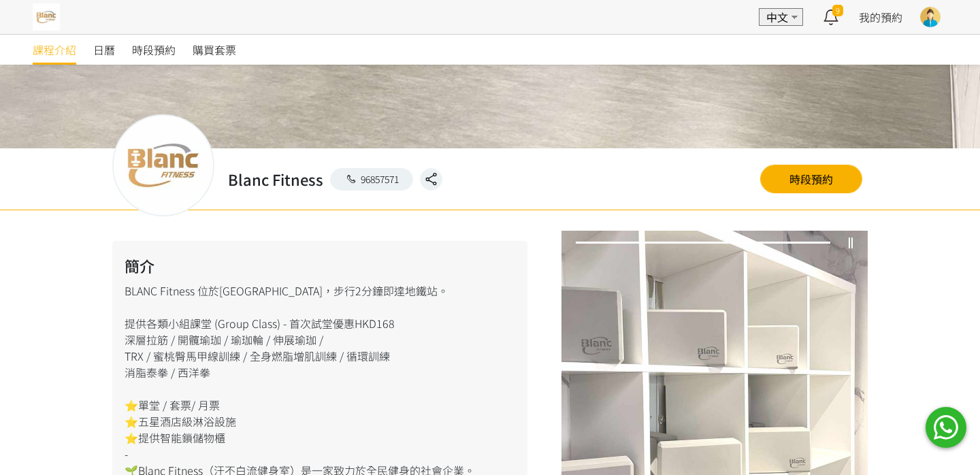
scroll to position [399, 0]
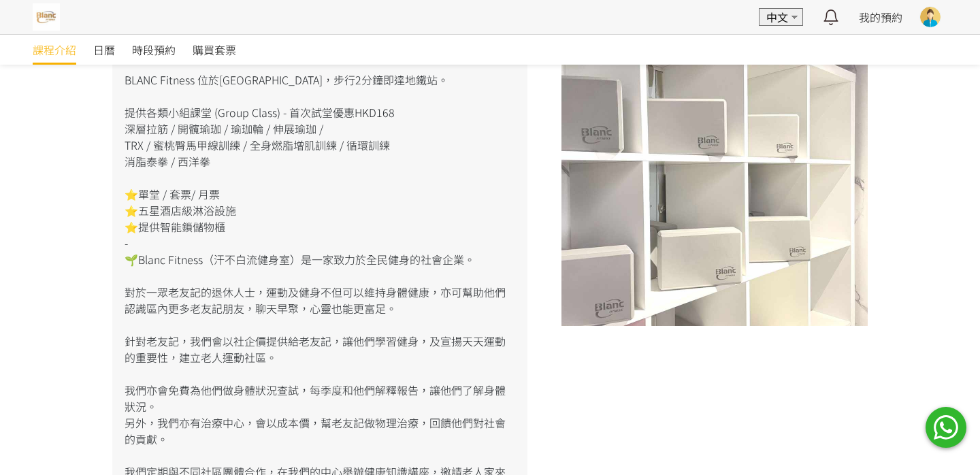
click at [908, 17] on div "EN 中文 最新通知 拳擊及功夫 | Muay Thai 泰拳 (庭/Nick) 即將開始，請按時上課 3日前 詳情 拳擊及功夫 | Muay Thai 泰拳…" at bounding box center [490, 17] width 980 height 34
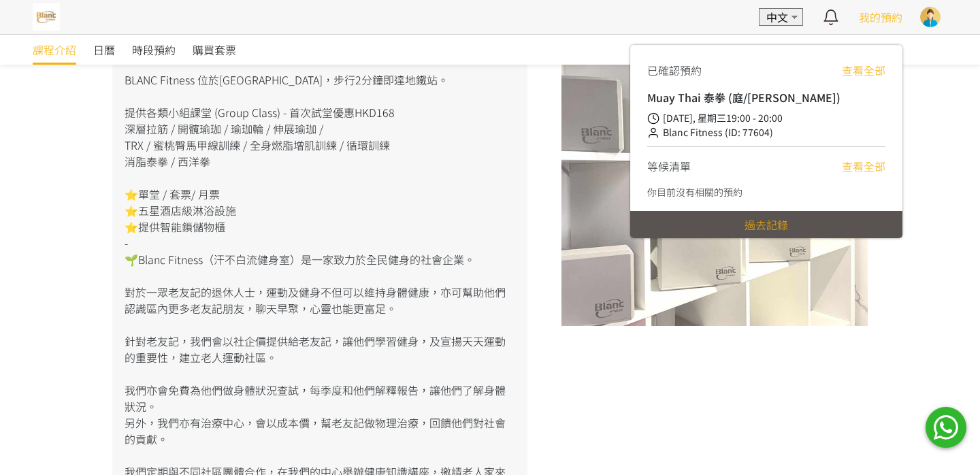
click at [884, 17] on span "我的預約" at bounding box center [880, 17] width 44 height 16
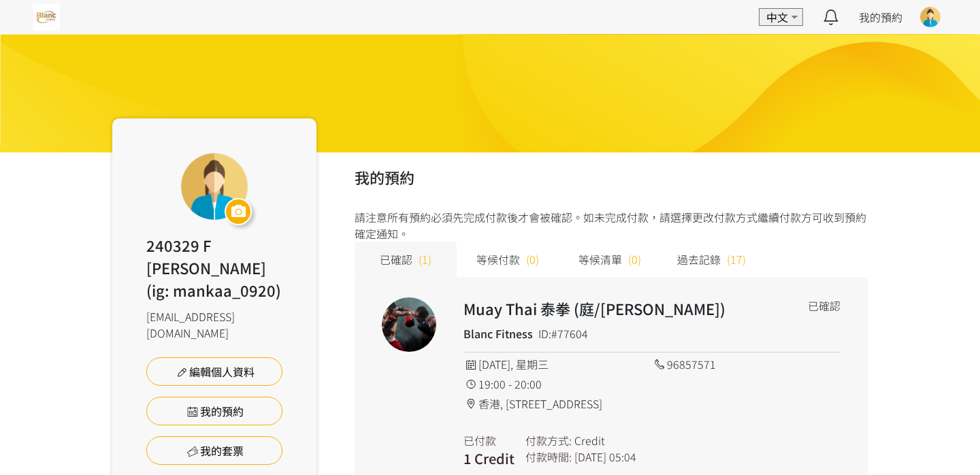
click at [499, 175] on h2 "我的預約" at bounding box center [611, 177] width 514 height 22
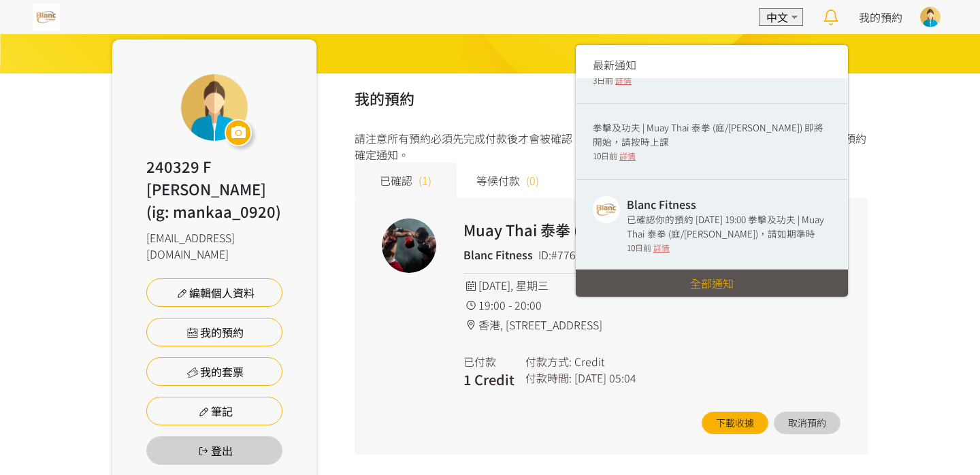
scroll to position [50, 0]
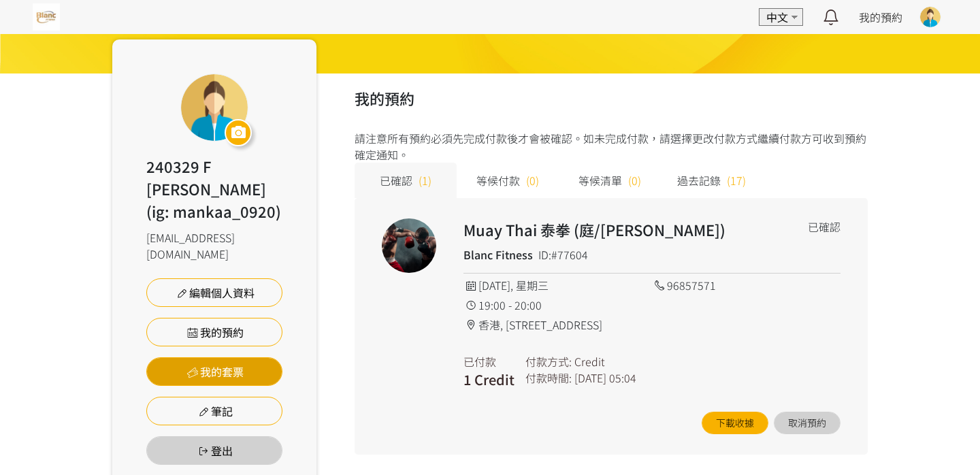
click at [251, 357] on link "我的套票" at bounding box center [214, 371] width 136 height 29
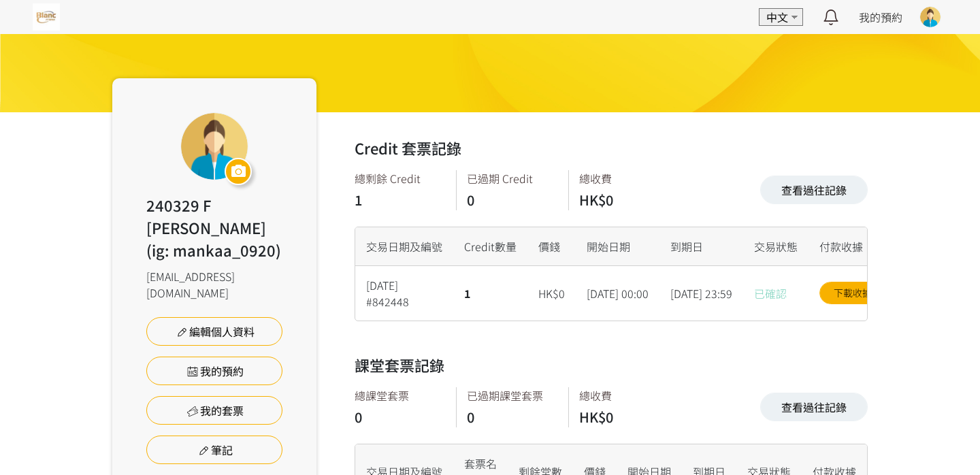
scroll to position [97, 0]
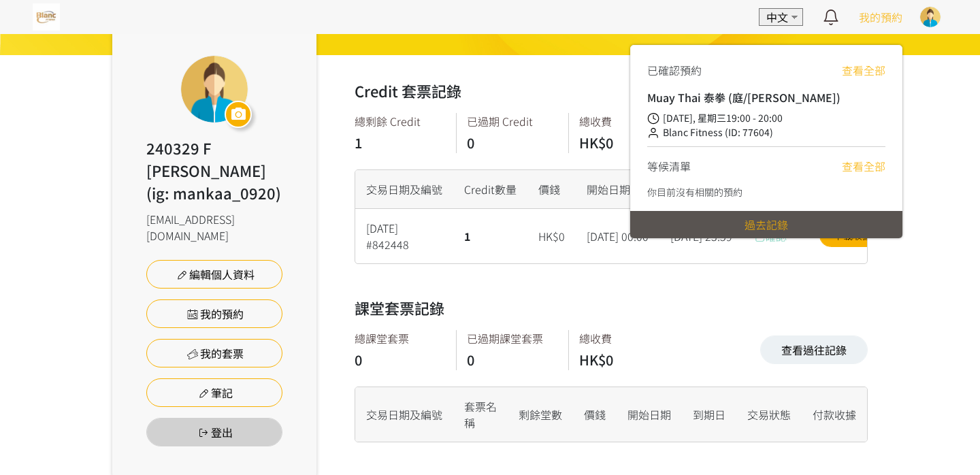
click at [873, 28] on div "我的預約" at bounding box center [880, 17] width 44 height 34
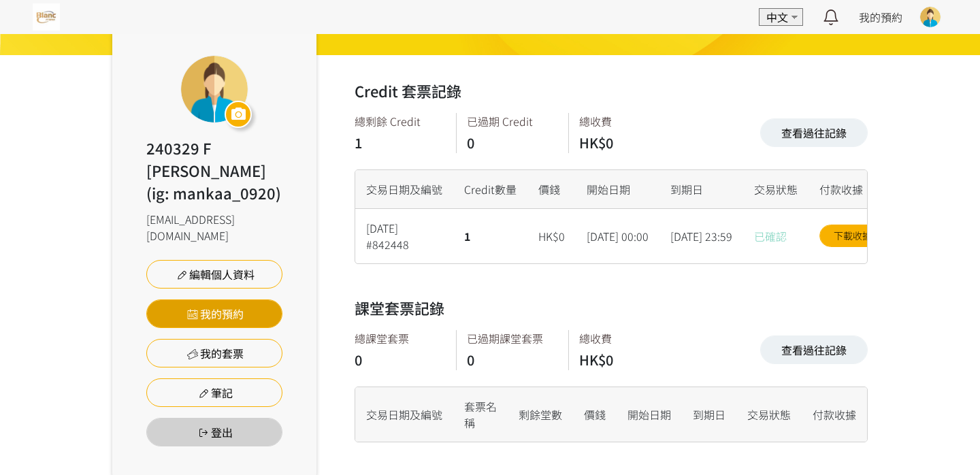
click at [248, 299] on link "我的預約" at bounding box center [214, 313] width 136 height 29
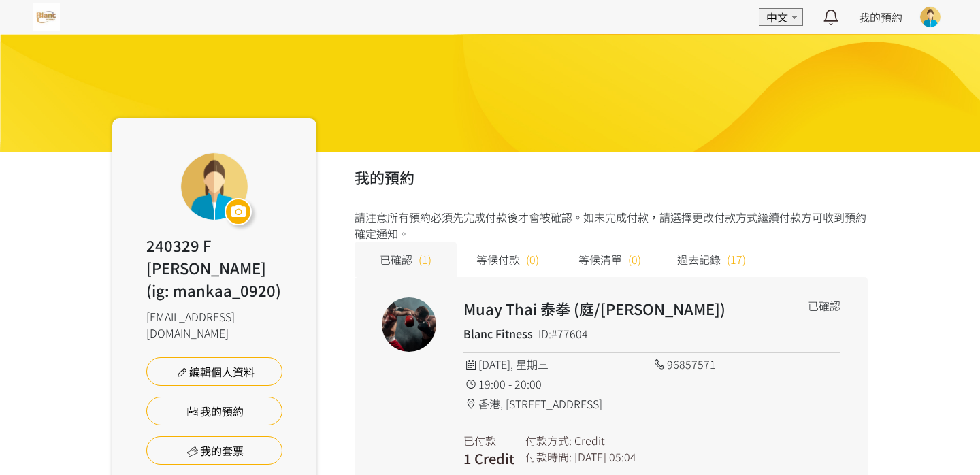
click at [50, 20] on img at bounding box center [46, 16] width 27 height 27
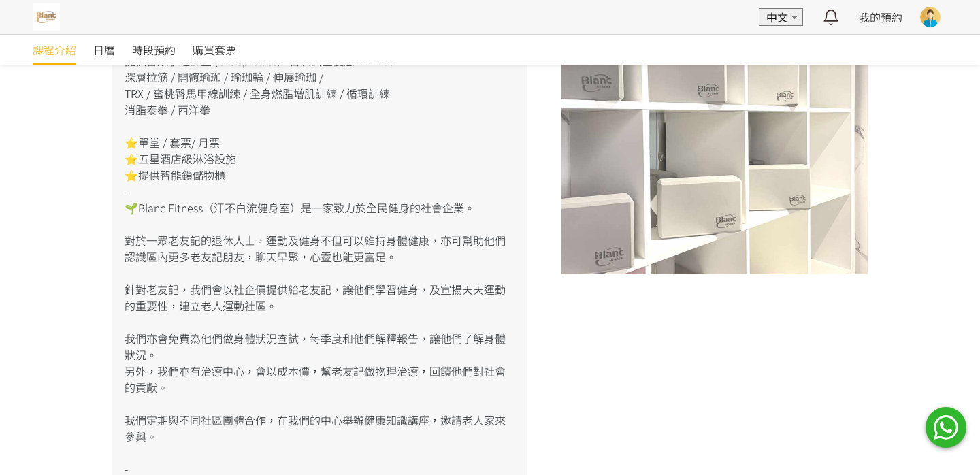
scroll to position [267, 0]
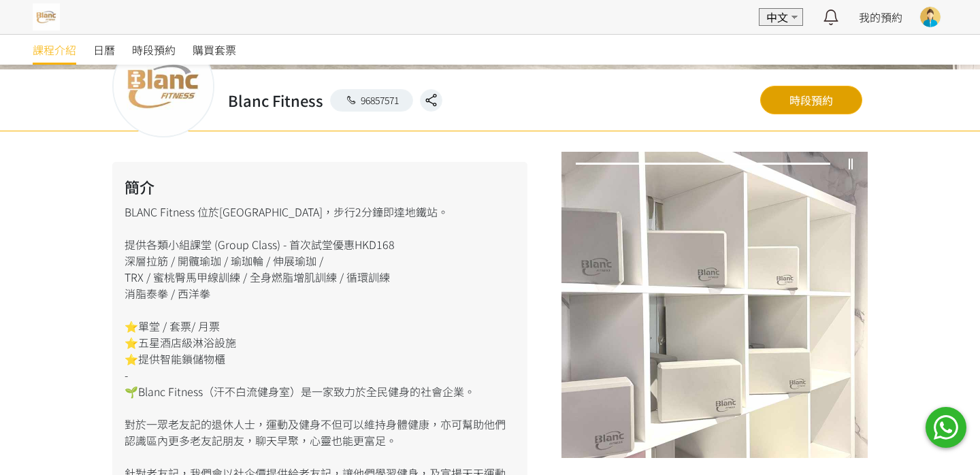
click at [824, 91] on link "時段預約" at bounding box center [811, 100] width 102 height 29
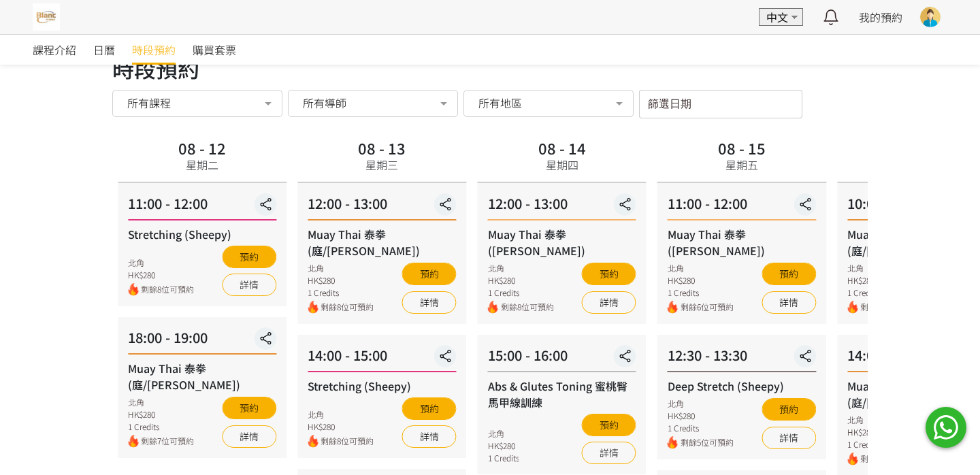
scroll to position [21, 0]
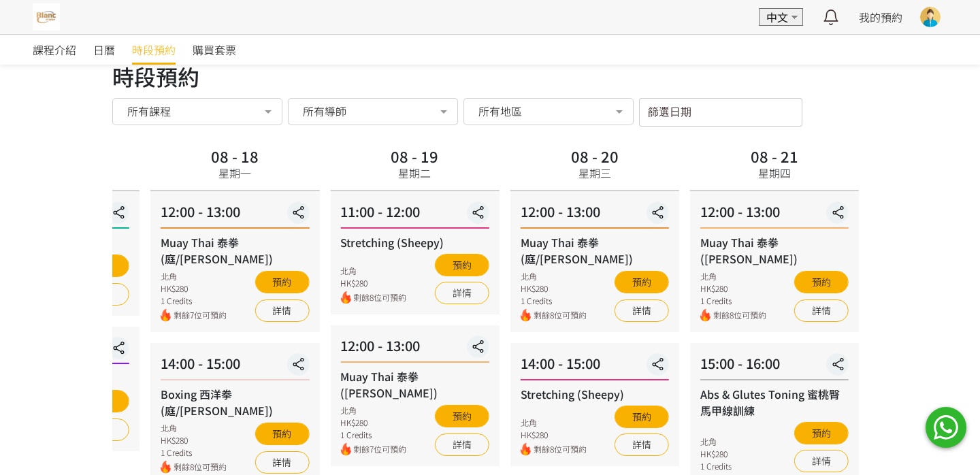
click at [296, 187] on div "08 - 18 星期一" at bounding box center [234, 167] width 169 height 48
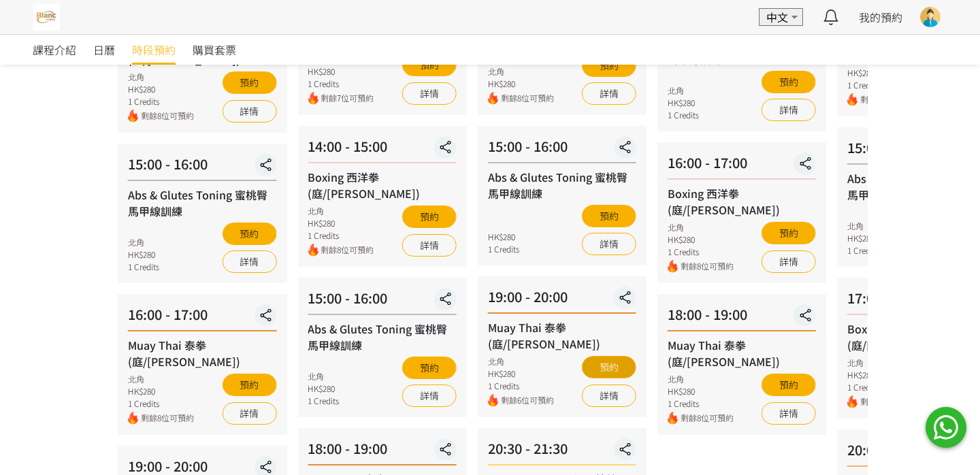
scroll to position [378, 0]
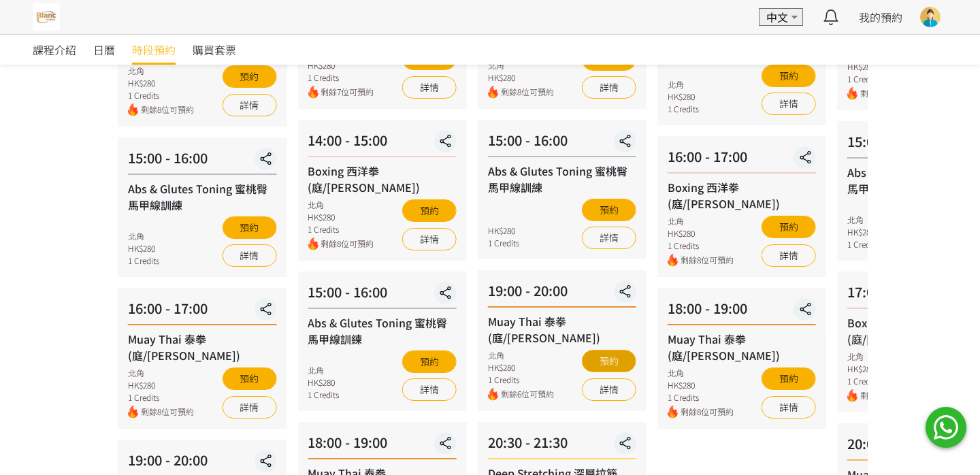
click at [621, 350] on button "預約" at bounding box center [609, 361] width 54 height 22
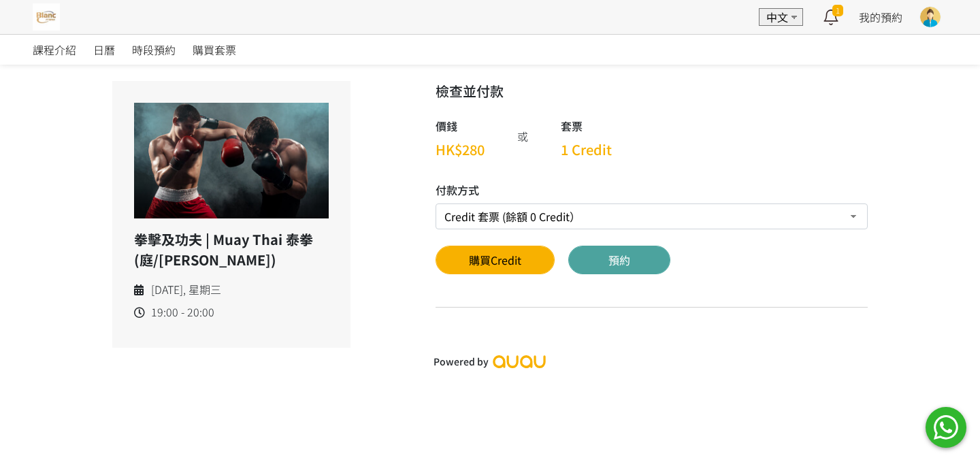
click at [610, 250] on button "預約" at bounding box center [619, 260] width 102 height 29
click at [569, 225] on select "Credit 套票 (餘額 0 Credit） 轉數快FPS及銀行轉帳 PayMe" at bounding box center [651, 216] width 432 height 26
click at [607, 260] on button "預約" at bounding box center [619, 260] width 102 height 29
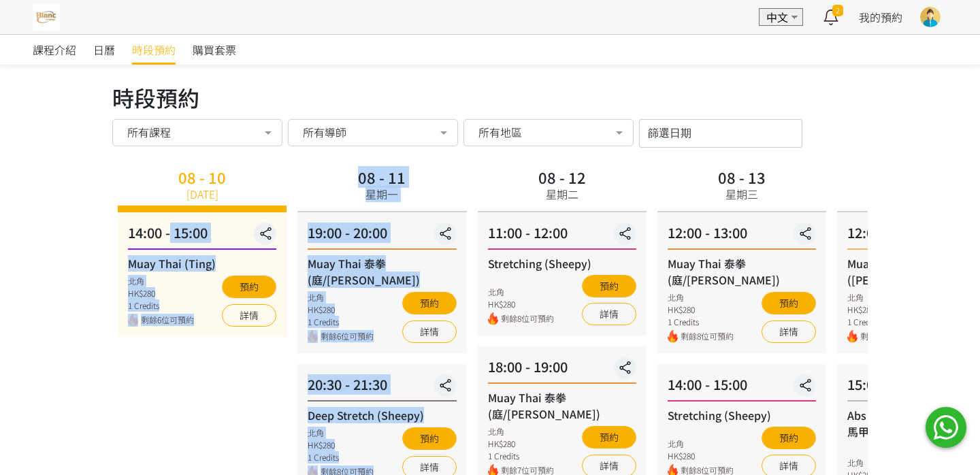
drag, startPoint x: 650, startPoint y: 156, endPoint x: 130, endPoint y: 224, distance: 524.1
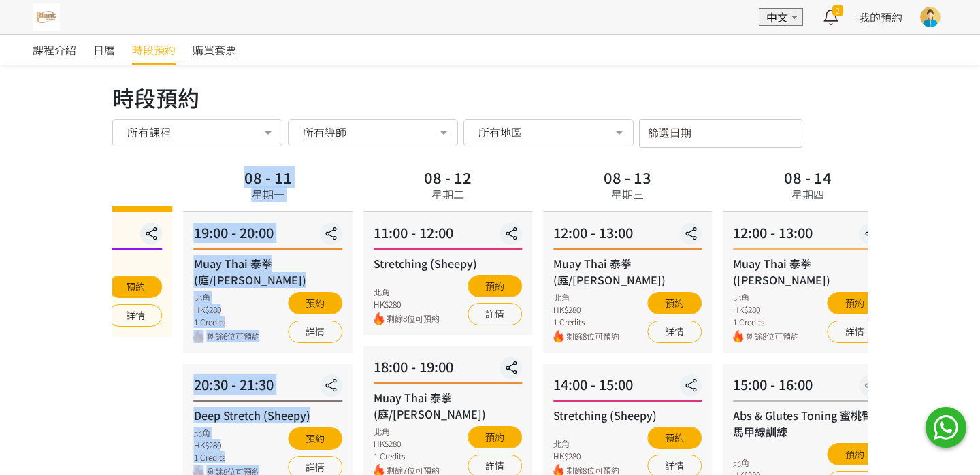
click at [560, 178] on div "08 - 13 星期三" at bounding box center [627, 188] width 169 height 48
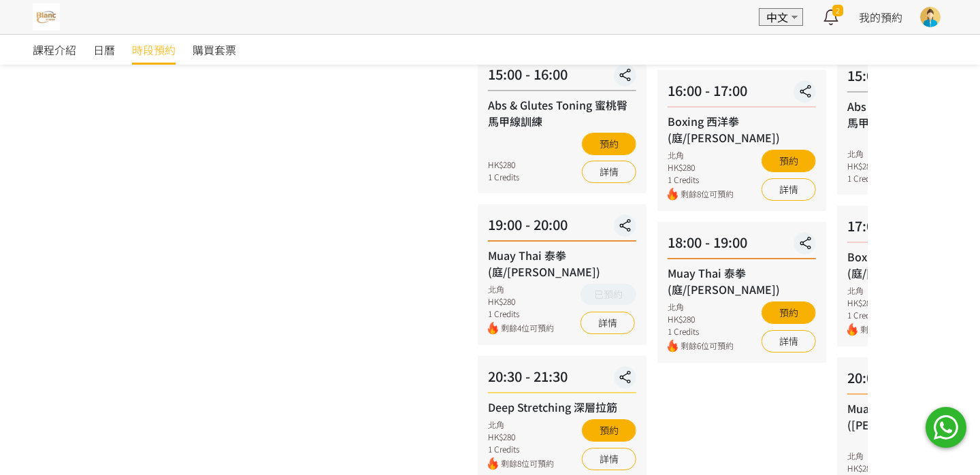
scroll to position [445, 0]
click at [606, 418] on button "預約" at bounding box center [609, 429] width 54 height 22
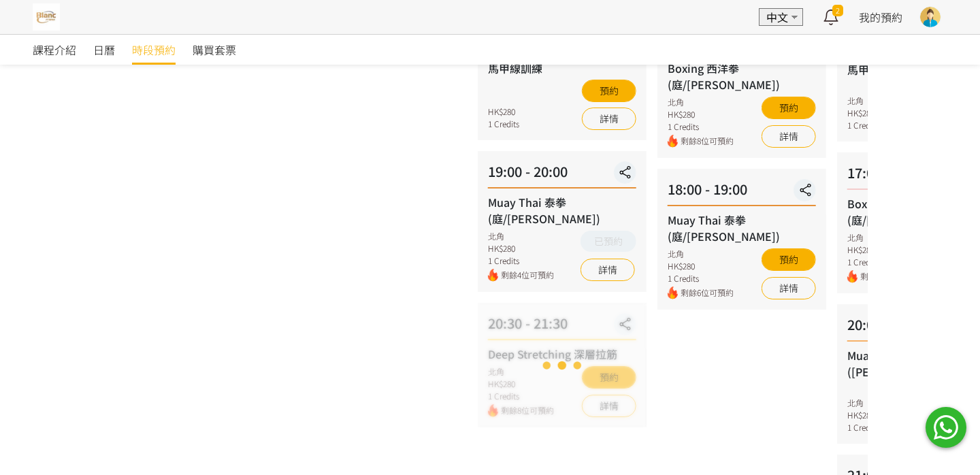
scroll to position [495, 0]
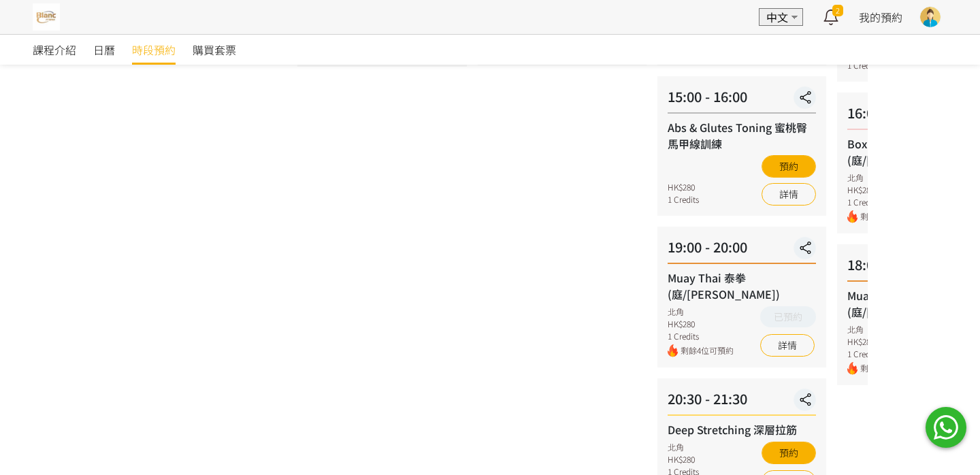
scroll to position [501, 0]
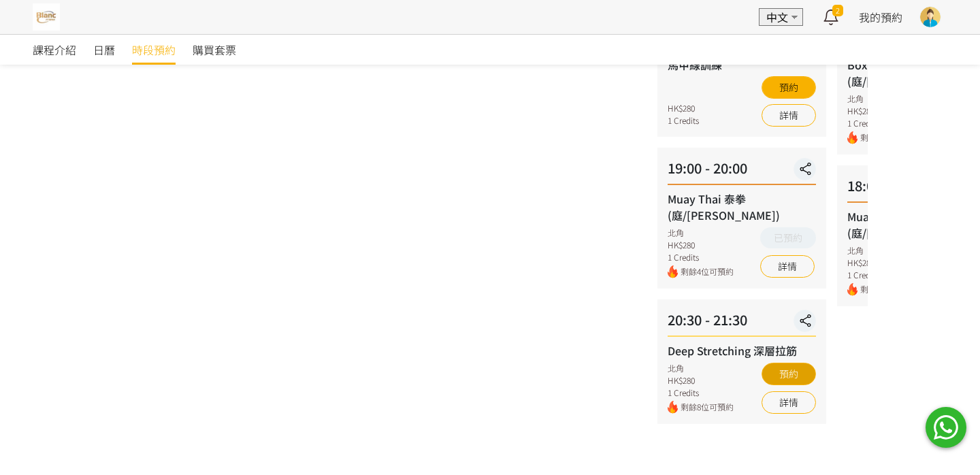
click at [797, 363] on button "預約" at bounding box center [788, 374] width 54 height 22
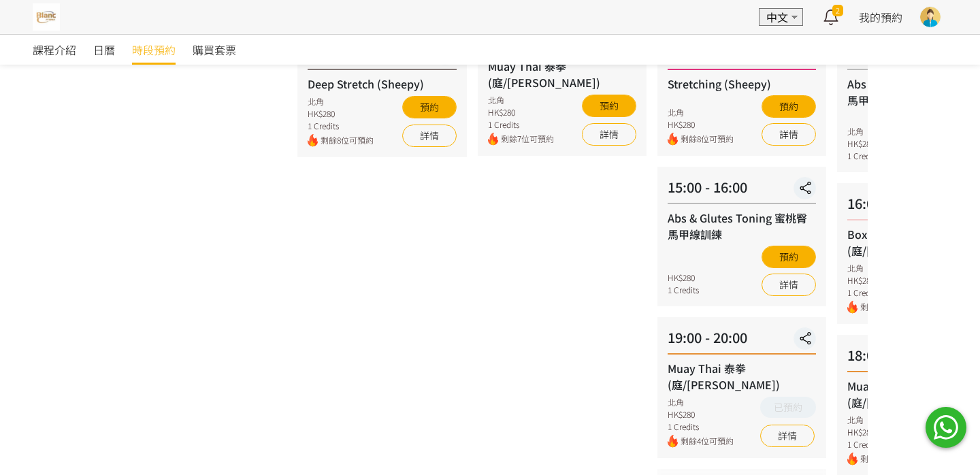
scroll to position [317, 0]
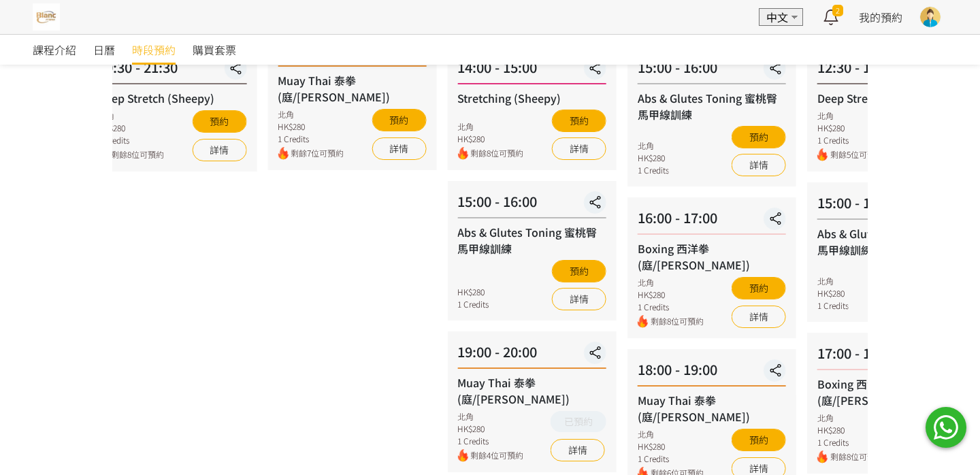
click at [522, 306] on div "08 - 13 星期三 12:00 - 13:00 Muay Thai 泰拳 (庭/Nick) 北角 HK$280 1 Credits 剩餘8位可預約 預約 …" at bounding box center [531, 311] width 180 height 928
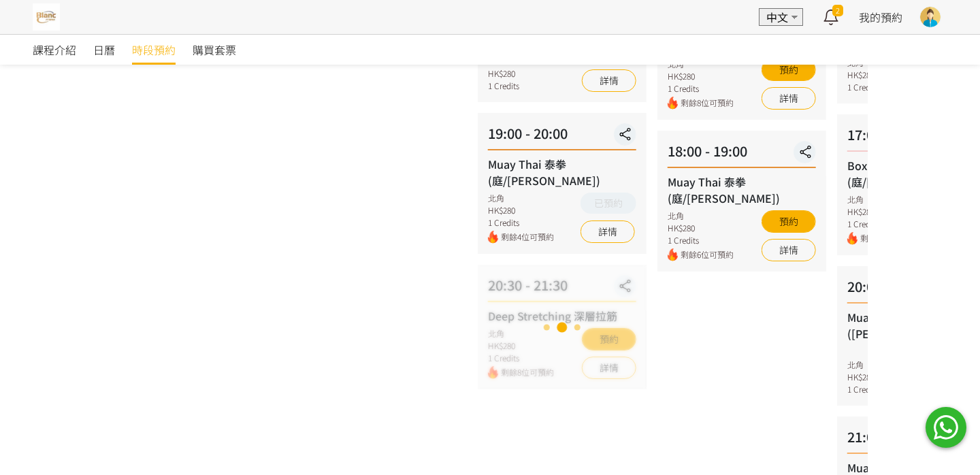
scroll to position [72, 0]
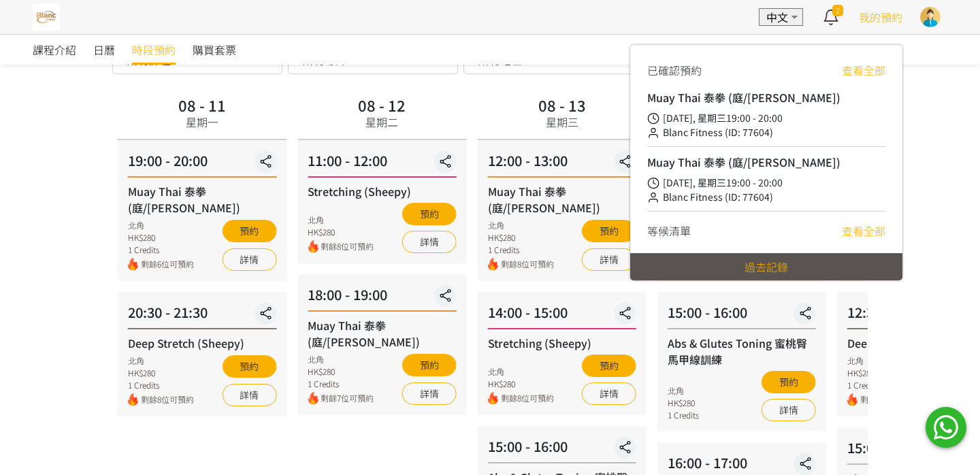
click at [882, 1] on div "我的預約" at bounding box center [880, 17] width 44 height 34
click at [870, 64] on link "查看全部" at bounding box center [863, 70] width 44 height 16
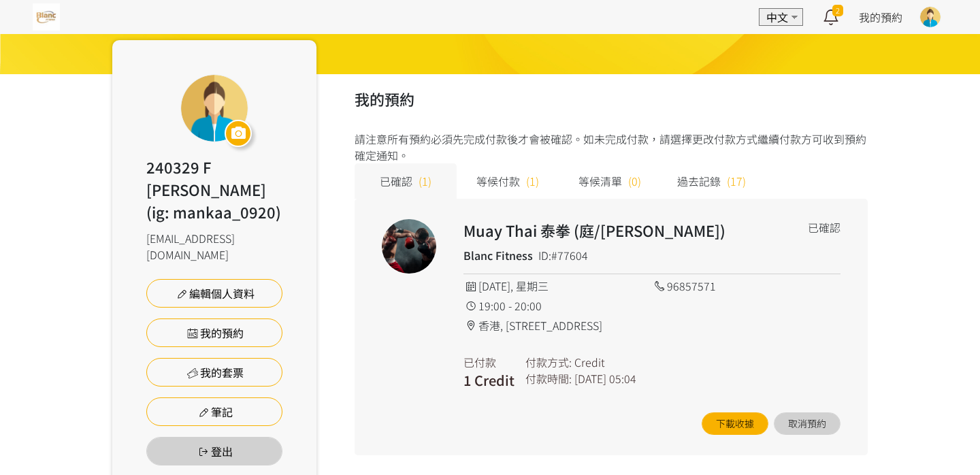
scroll to position [78, 0]
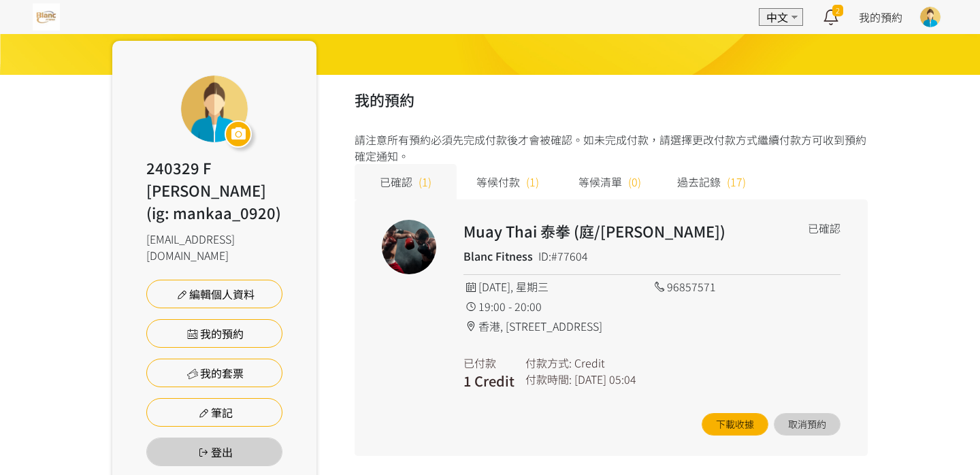
click at [516, 187] on span "等候付款" at bounding box center [498, 181] width 44 height 16
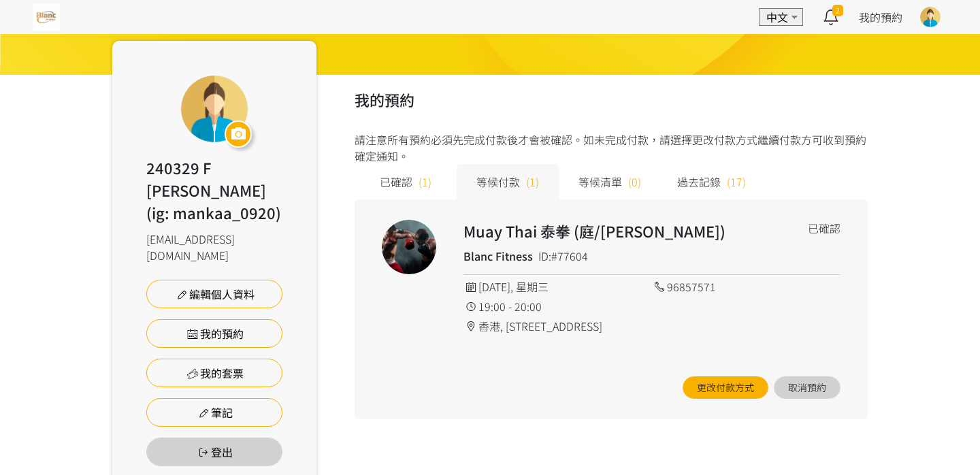
scroll to position [64, 0]
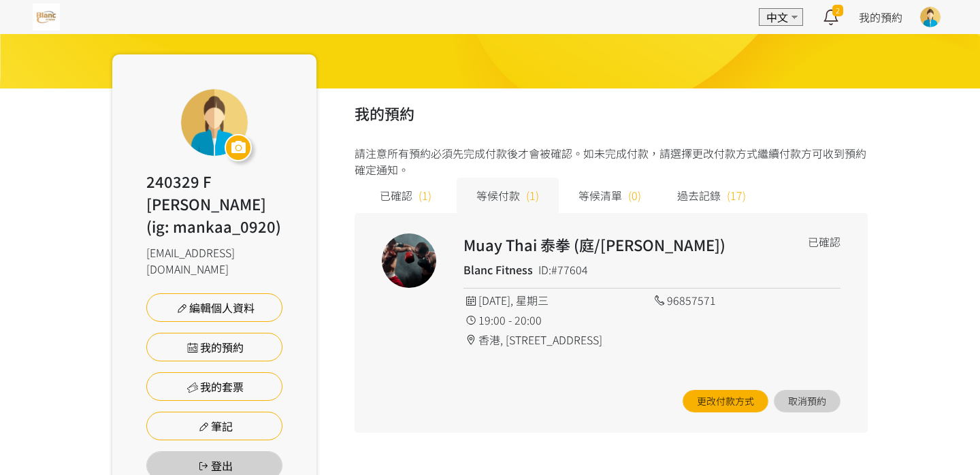
click at [410, 194] on span "已確認" at bounding box center [396, 195] width 33 height 16
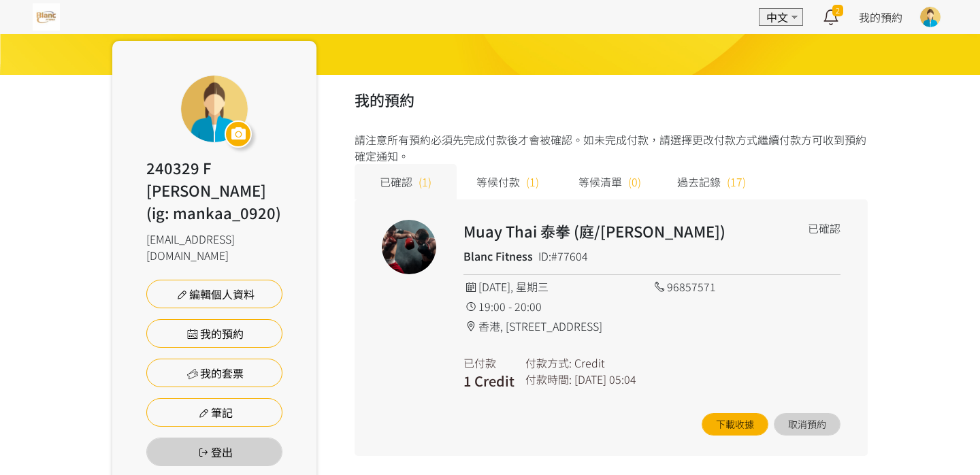
click at [518, 195] on div "等候付款 (1)" at bounding box center [507, 181] width 102 height 35
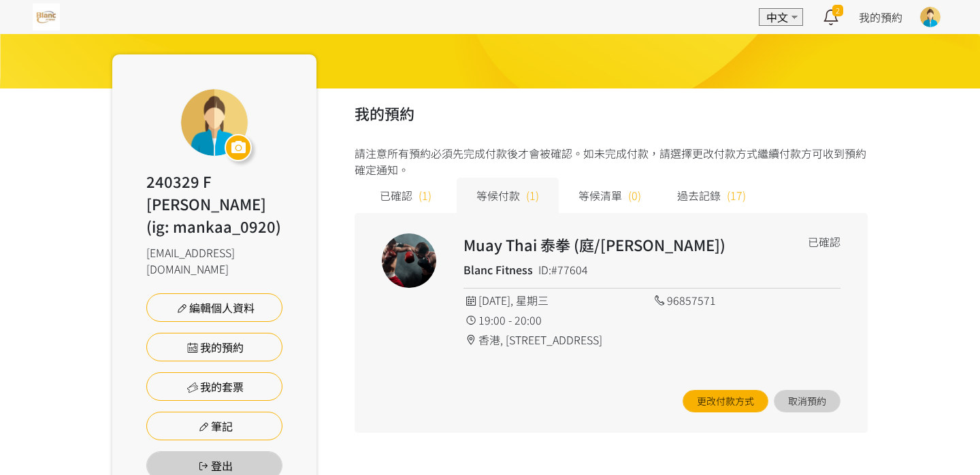
click at [429, 195] on span "(1)" at bounding box center [424, 195] width 13 height 16
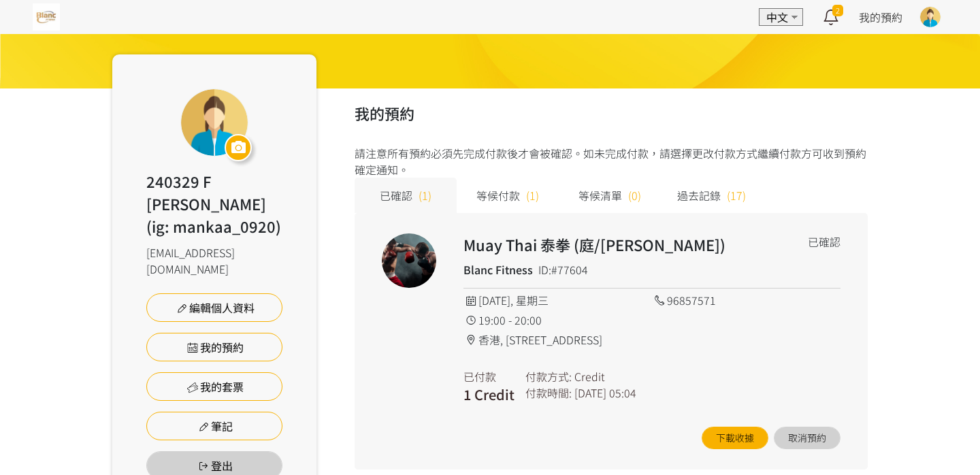
scroll to position [78, 0]
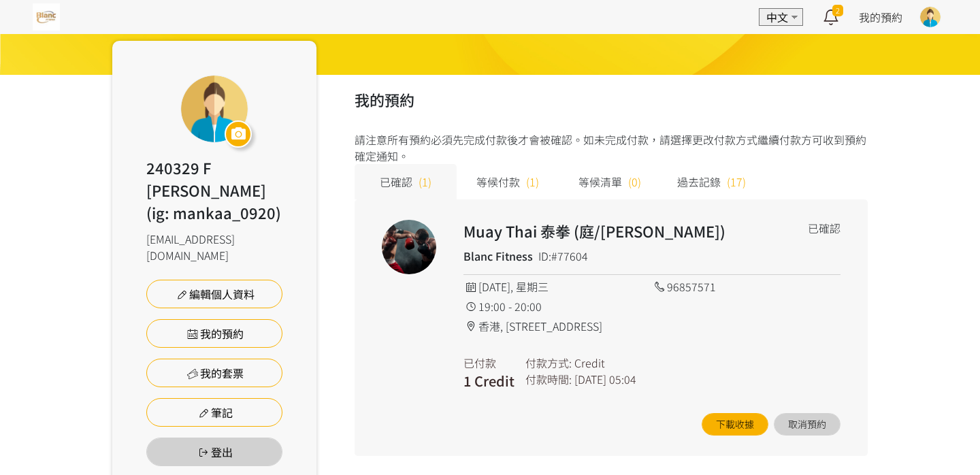
click at [514, 171] on div "等候付款 (1)" at bounding box center [507, 181] width 102 height 35
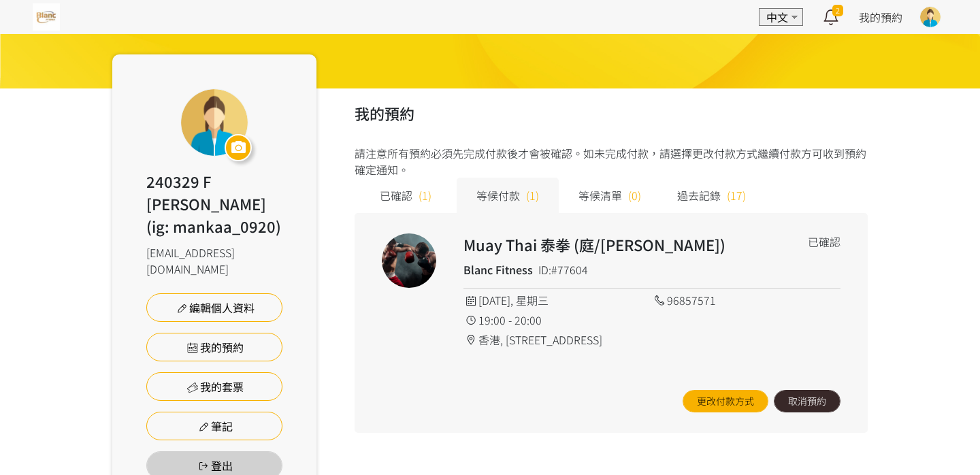
click at [804, 397] on button "取消預約" at bounding box center [806, 401] width 67 height 22
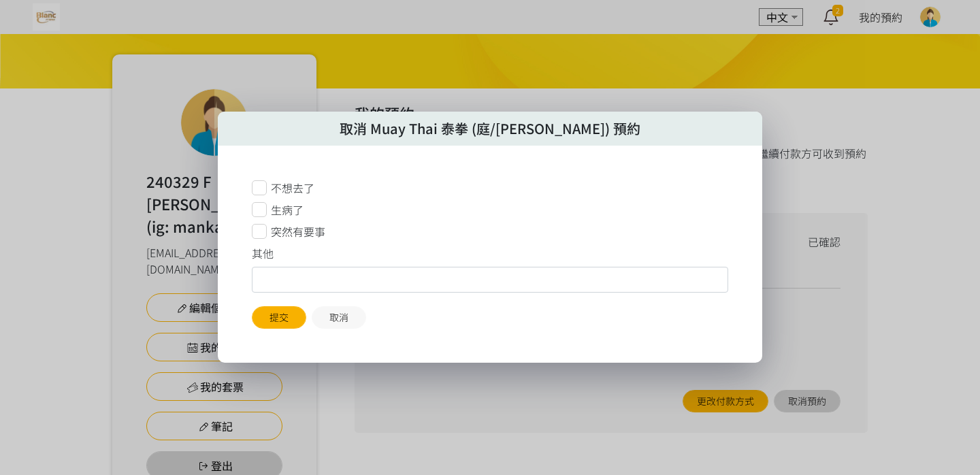
click at [256, 237] on icon at bounding box center [259, 231] width 15 height 15
click at [274, 324] on button "提交" at bounding box center [279, 317] width 54 height 22
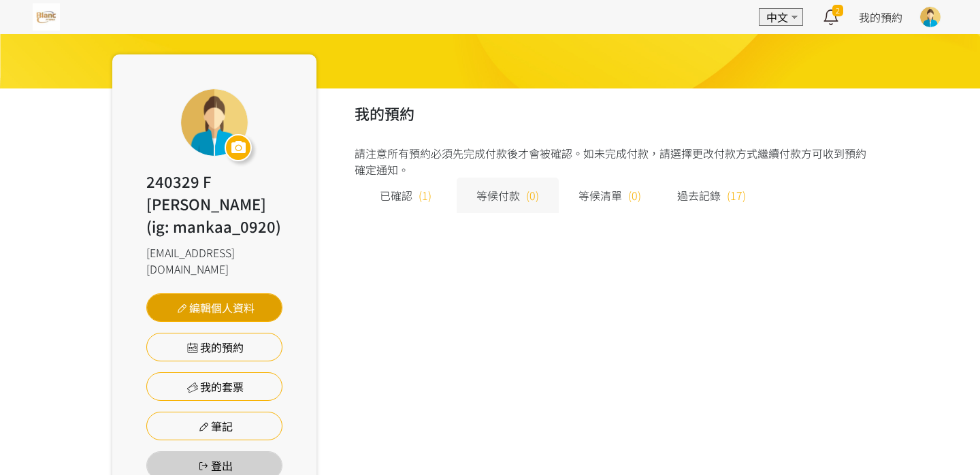
click at [261, 293] on link "編輯個人資料" at bounding box center [214, 307] width 136 height 29
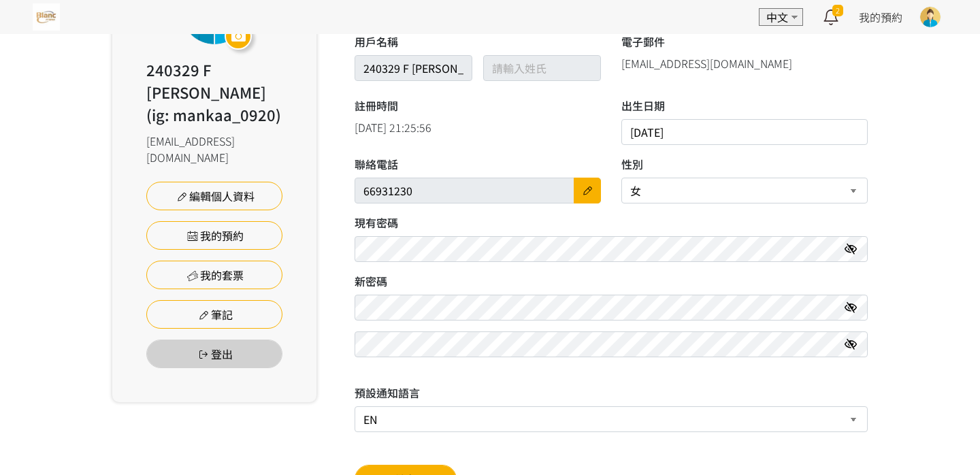
scroll to position [167, 0]
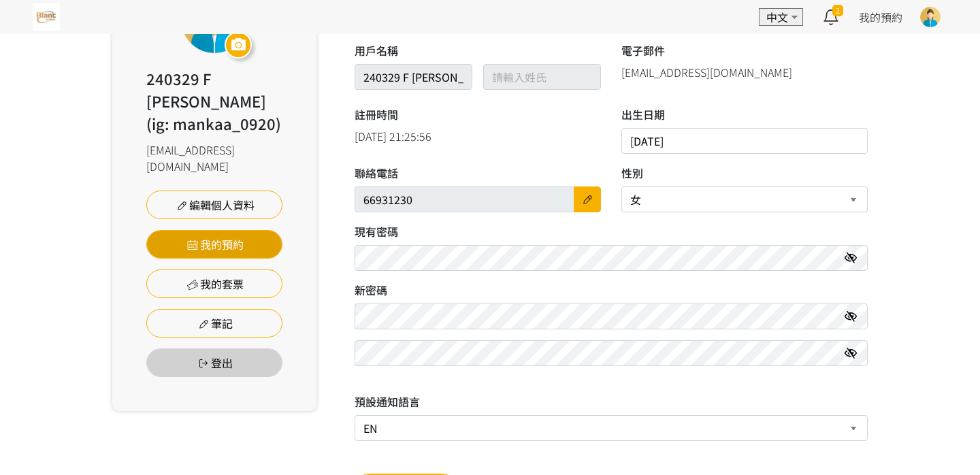
click at [256, 230] on link "我的預約" at bounding box center [214, 244] width 136 height 29
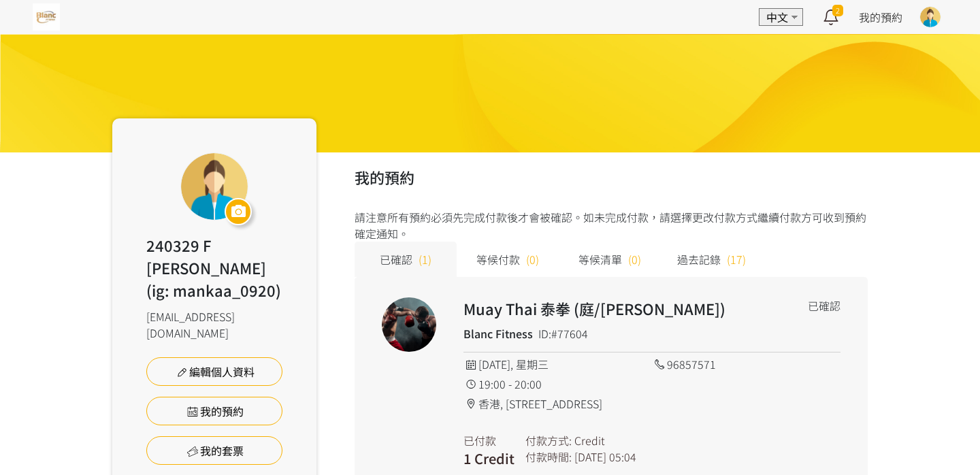
scroll to position [79, 0]
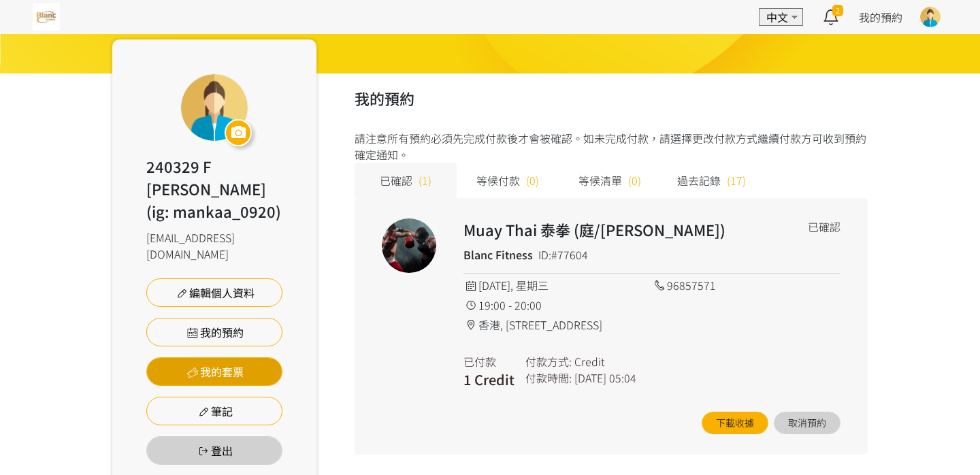
click at [252, 357] on link "我的套票" at bounding box center [214, 371] width 136 height 29
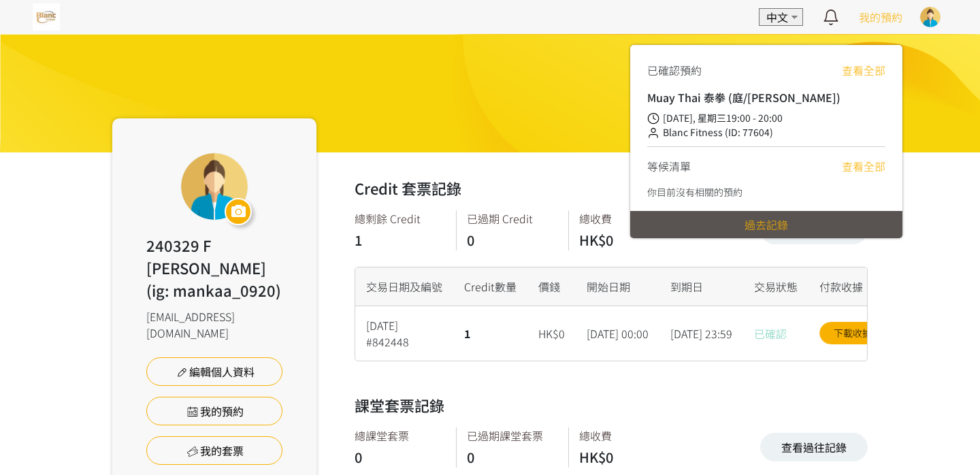
click at [865, 14] on span "我的預約" at bounding box center [880, 17] width 44 height 16
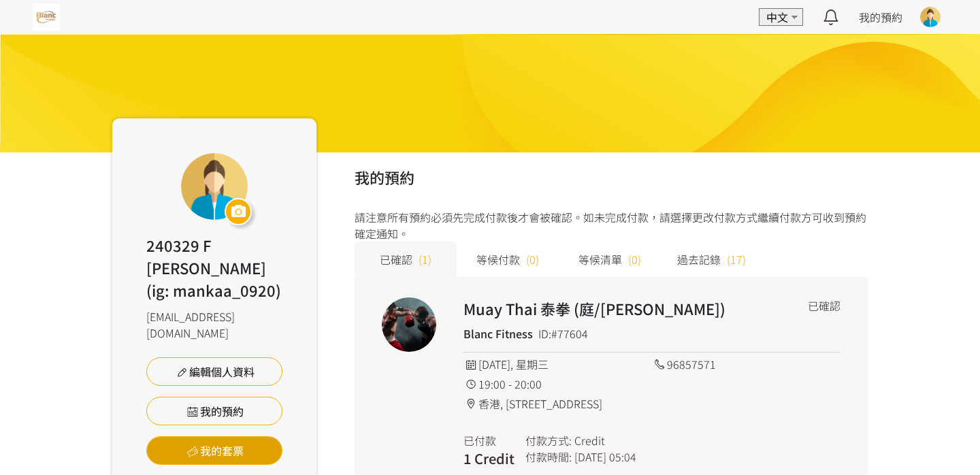
click at [262, 436] on link "我的套票" at bounding box center [214, 450] width 136 height 29
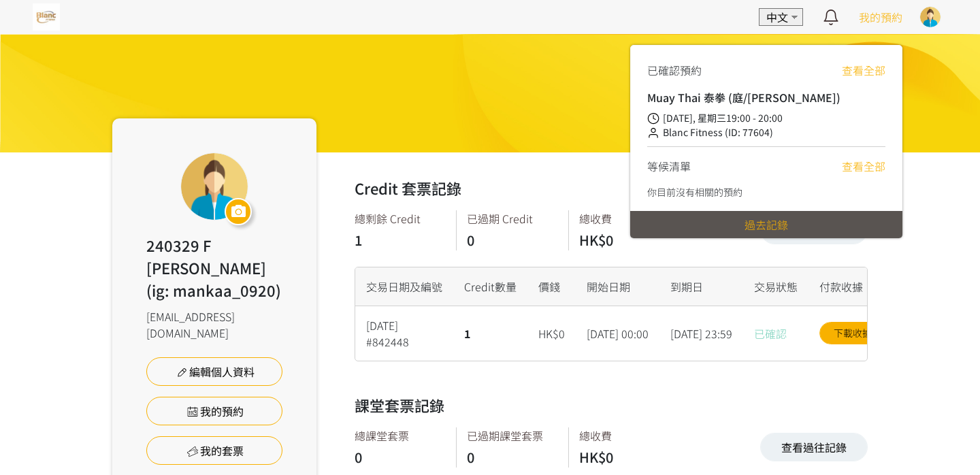
click at [901, 16] on span "我的預約" at bounding box center [880, 17] width 44 height 16
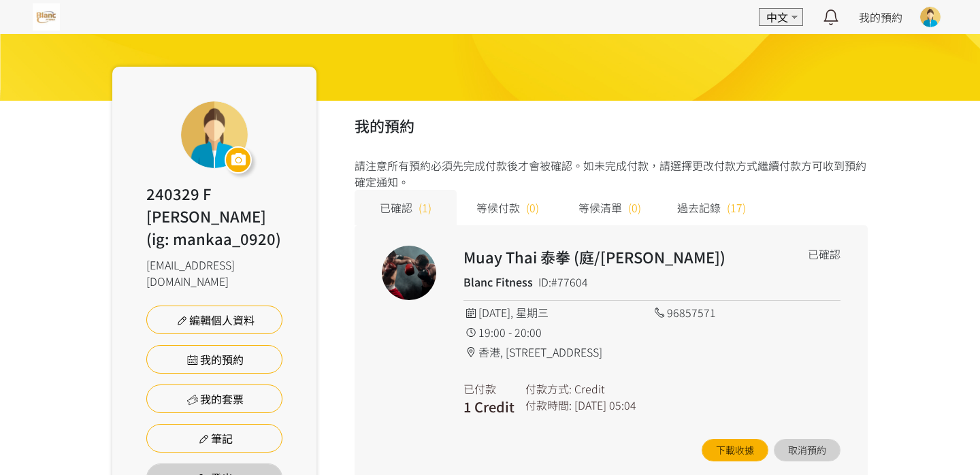
scroll to position [54, 0]
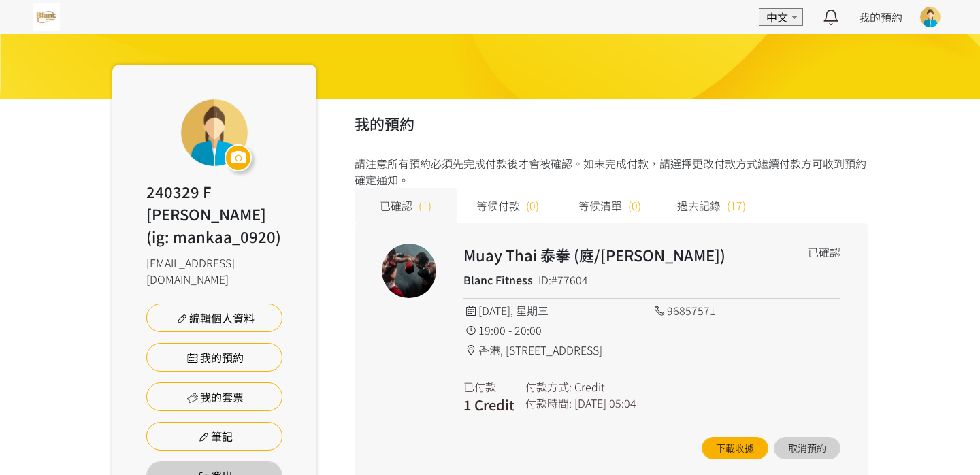
click at [402, 218] on div "已確認 (1)" at bounding box center [405, 205] width 102 height 35
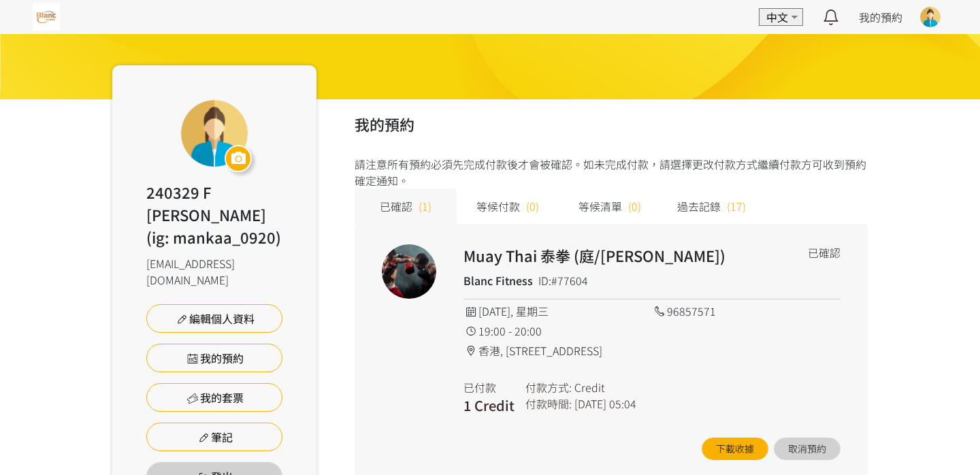
scroll to position [47, 0]
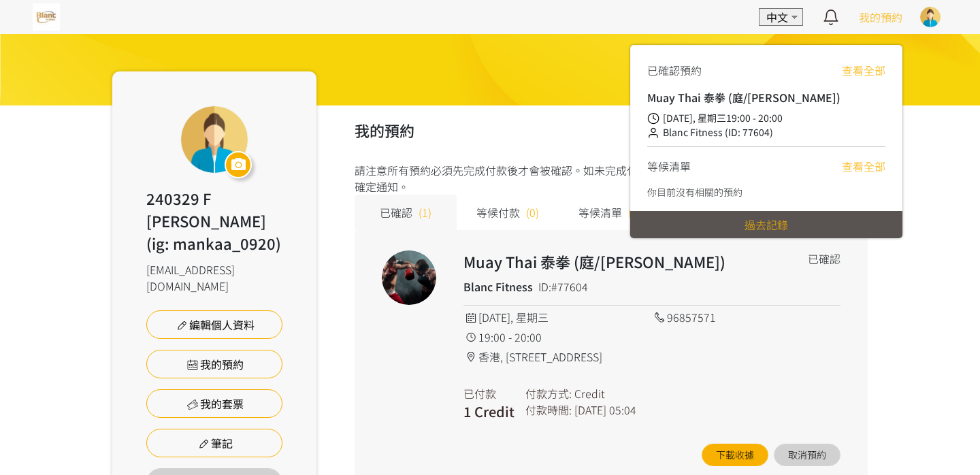
click at [882, 11] on span "我的預約" at bounding box center [880, 17] width 44 height 16
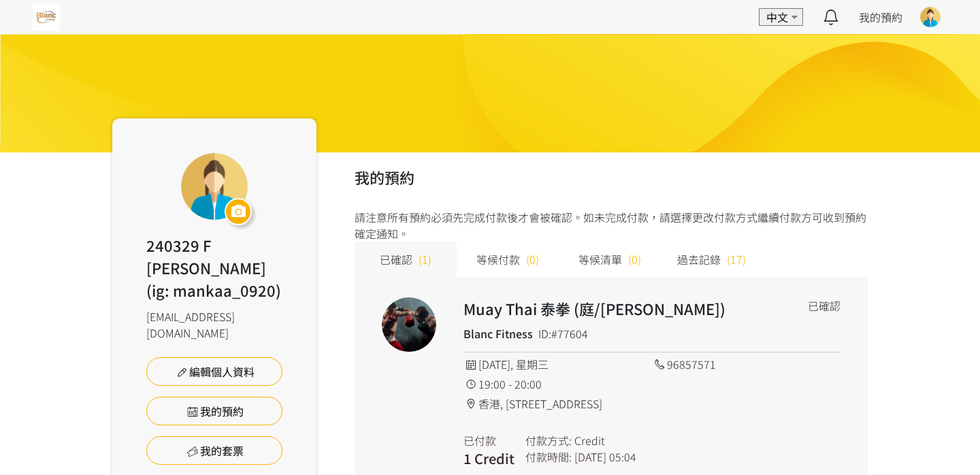
click at [928, 16] on div at bounding box center [930, 17] width 20 height 20
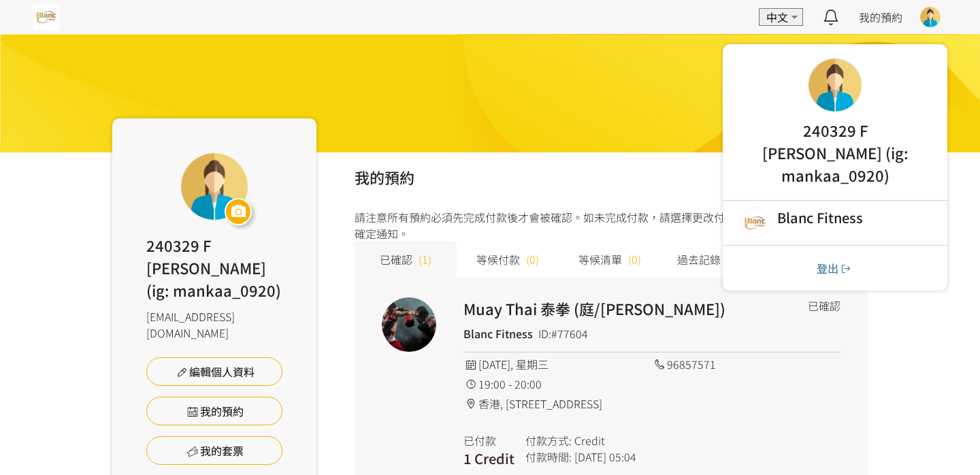
click at [863, 136] on h2 "240329 F [PERSON_NAME] (ig: mankaa_0920)" at bounding box center [835, 152] width 170 height 67
click at [52, 20] on img at bounding box center [46, 16] width 27 height 27
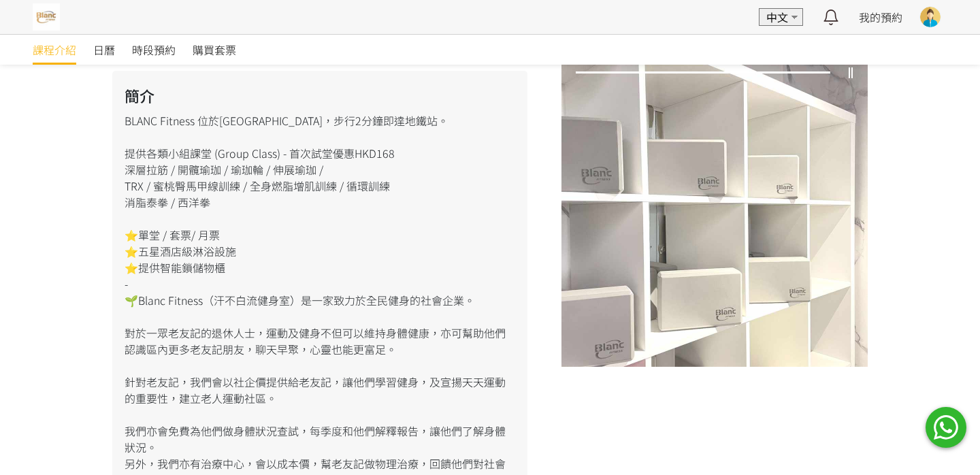
scroll to position [224, 0]
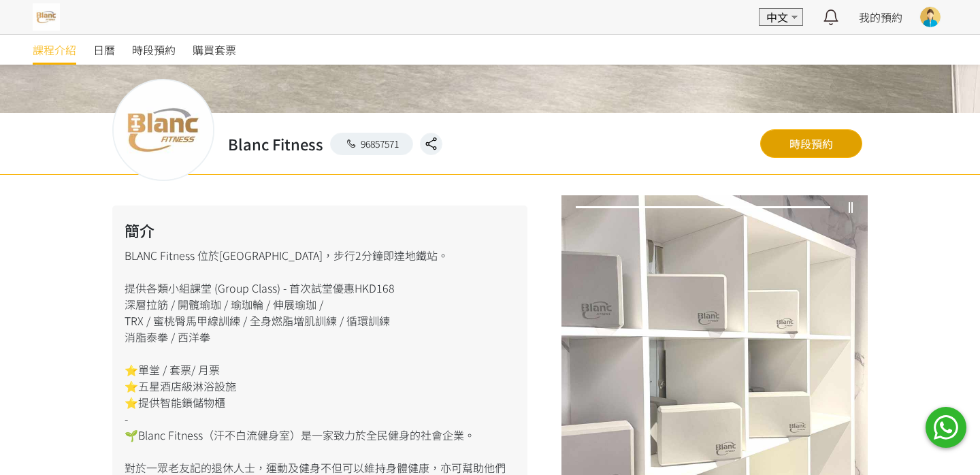
click at [802, 144] on link "時段預約" at bounding box center [811, 143] width 102 height 29
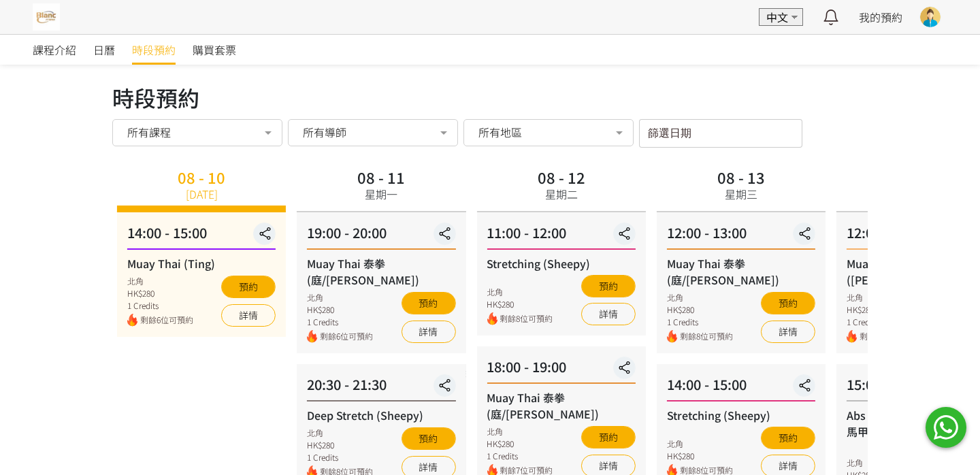
click at [656, 253] on div "12:00 - 13:00 Muay Thai 泰拳 (庭/Nick) 北角 HK$280 1 Credits 剩餘8位可預約 預約 詳情" at bounding box center [740, 282] width 169 height 141
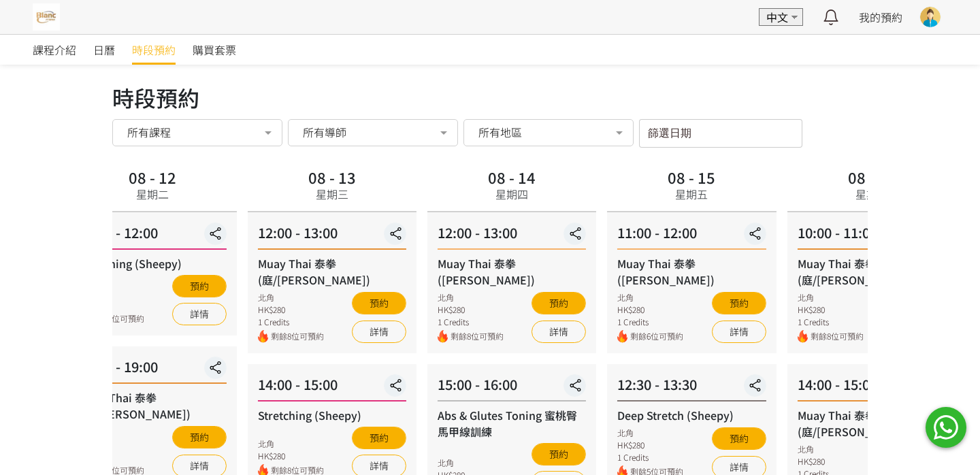
click at [570, 188] on div "08 - 14 星期四" at bounding box center [511, 188] width 169 height 48
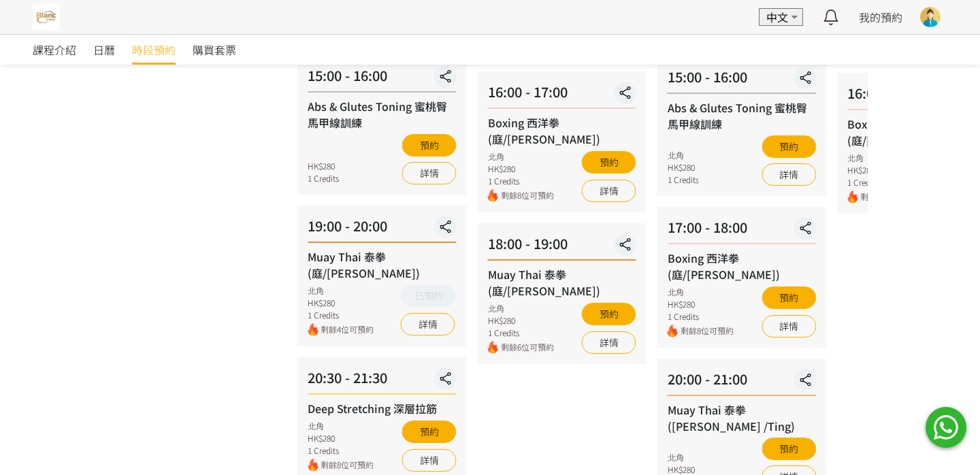
scroll to position [441, 0]
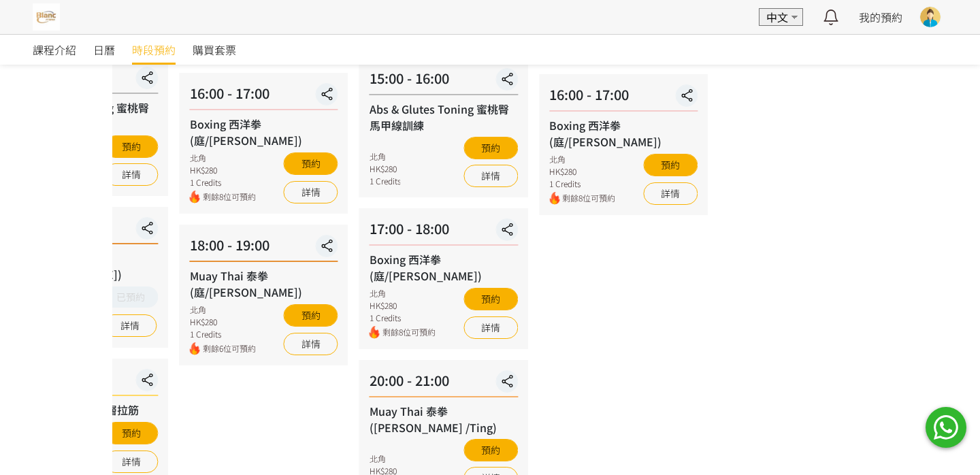
click at [415, 360] on div "20:00 - 21:00 Muay Thai 泰拳 (Nick /Ting) 北角 HK$280 1 Credits 預約 詳情" at bounding box center [443, 429] width 169 height 139
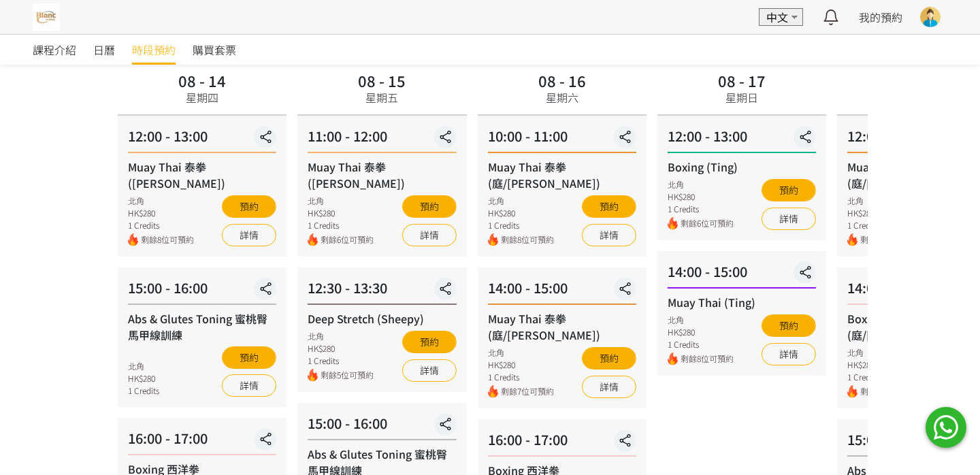
scroll to position [69, 0]
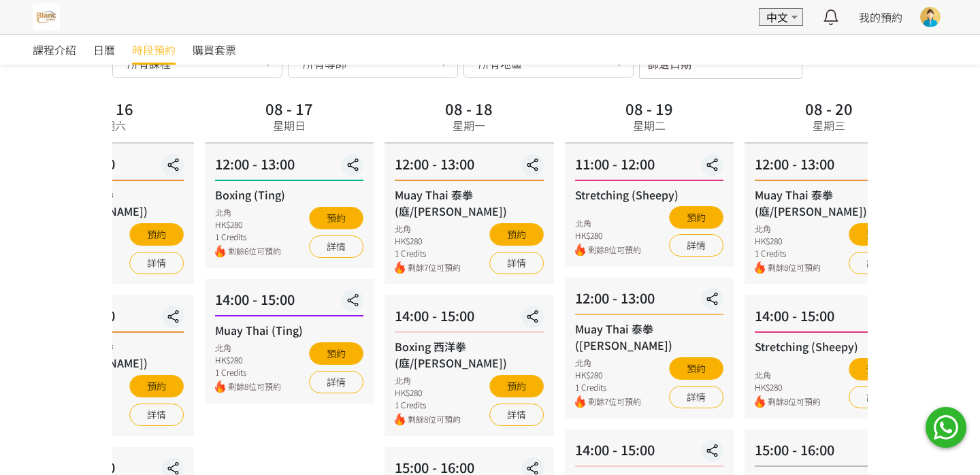
click at [365, 137] on div "08 - 17 星期日" at bounding box center [289, 119] width 169 height 48
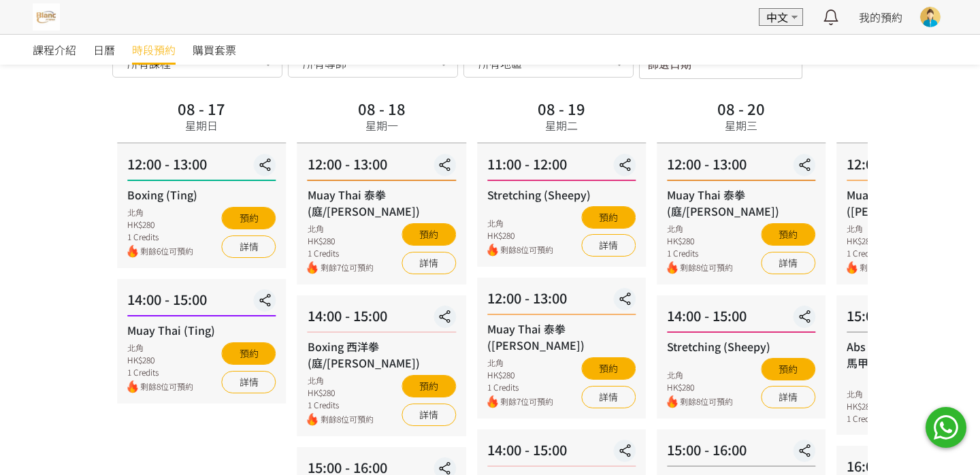
click at [519, 112] on div "08 - 19 星期二" at bounding box center [561, 119] width 169 height 48
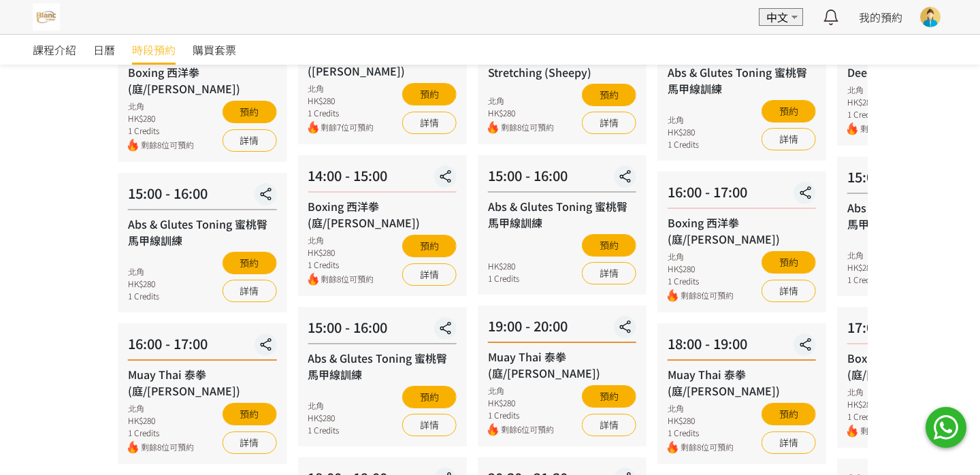
scroll to position [350, 0]
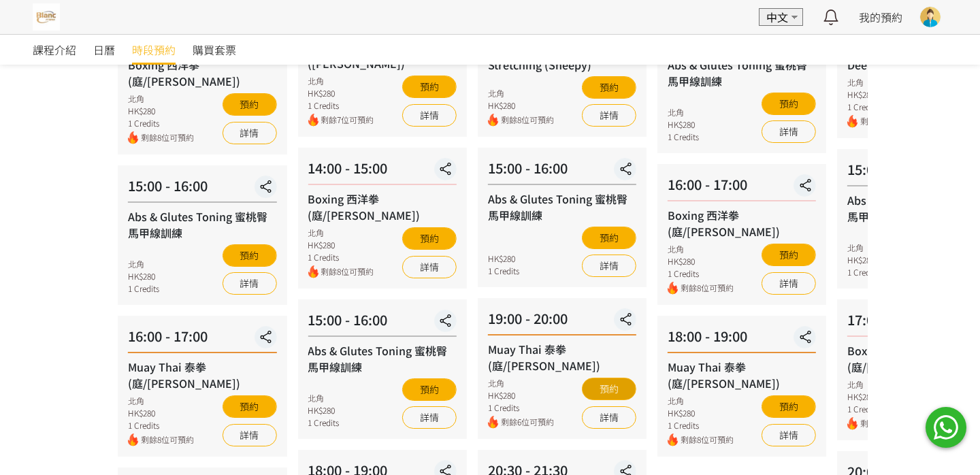
click at [606, 378] on button "預約" at bounding box center [609, 389] width 54 height 22
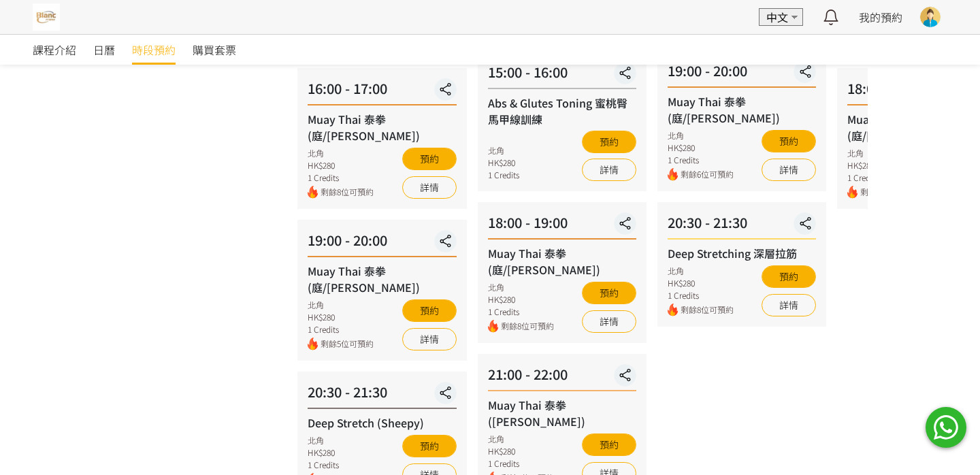
scroll to position [597, 0]
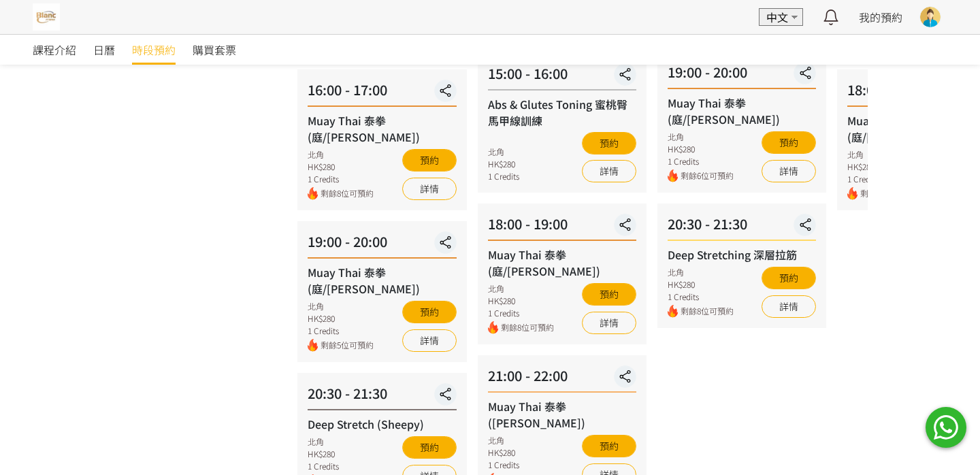
click at [543, 212] on div "18:00 - 19:00 Muay Thai 泰拳 (庭/Nick) 北角 HK$280 1 Credits 剩餘8位可預約 預約 詳情" at bounding box center [562, 273] width 169 height 141
click at [524, 214] on div "18:00 - 19:00" at bounding box center [562, 227] width 148 height 27
click at [529, 214] on div "18:00 - 19:00" at bounding box center [562, 227] width 148 height 27
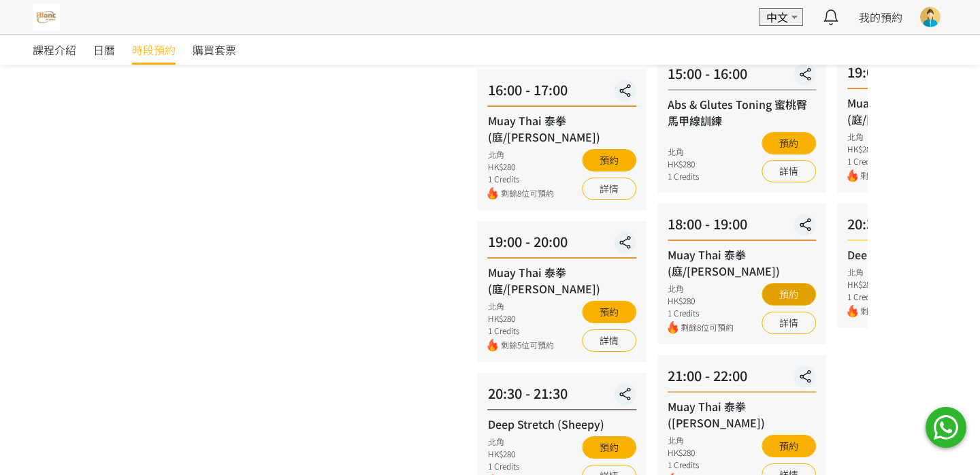
click at [787, 283] on button "預約" at bounding box center [788, 294] width 54 height 22
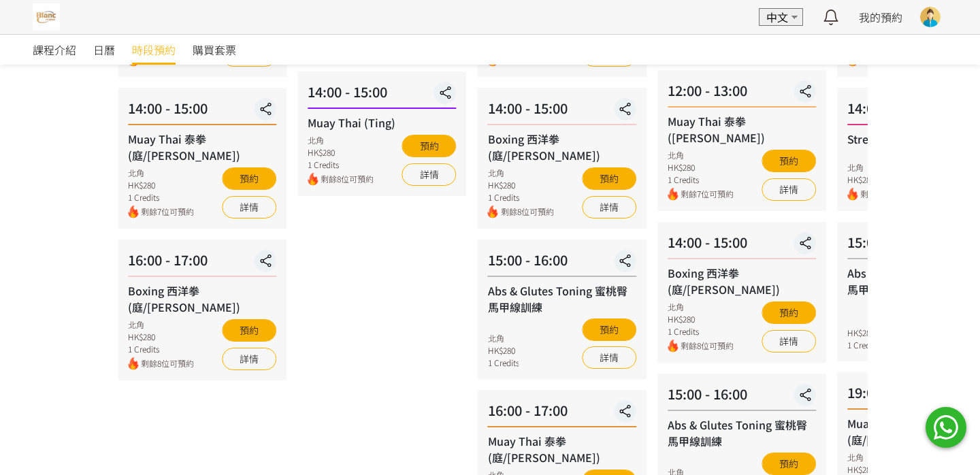
scroll to position [0, 0]
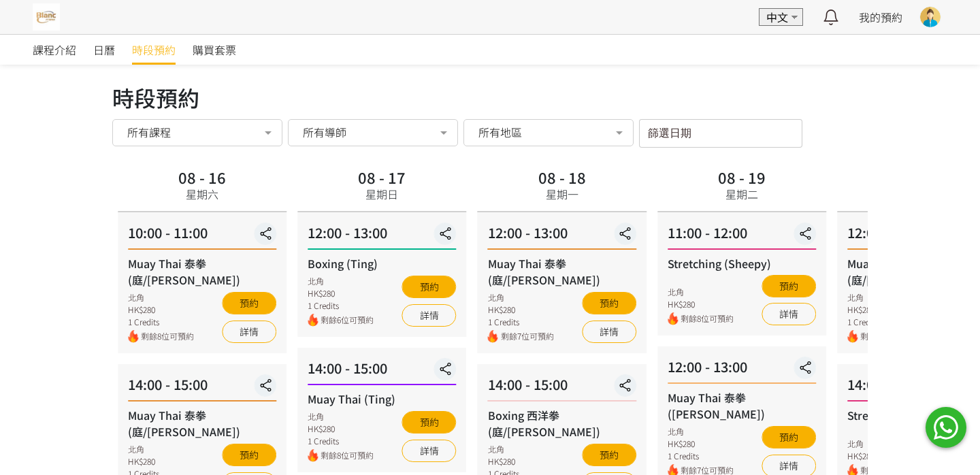
click at [931, 17] on div at bounding box center [930, 17] width 20 height 20
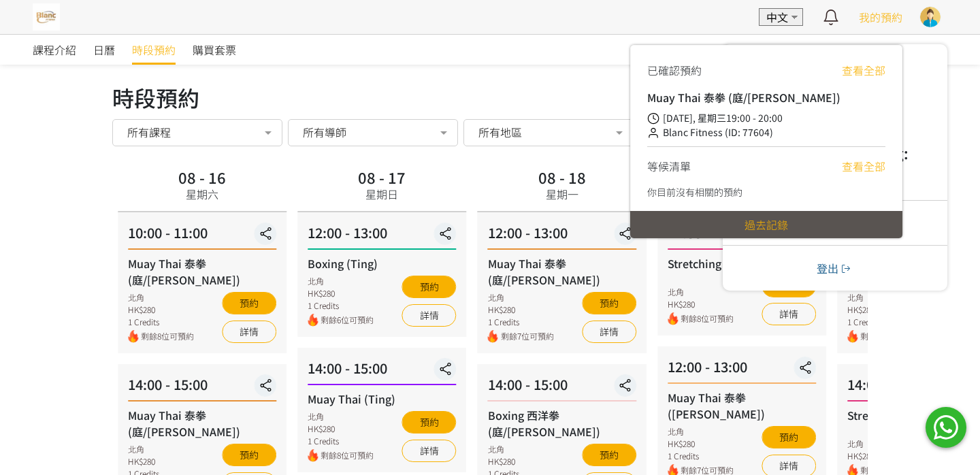
click at [867, 17] on span "我的預約" at bounding box center [880, 17] width 44 height 16
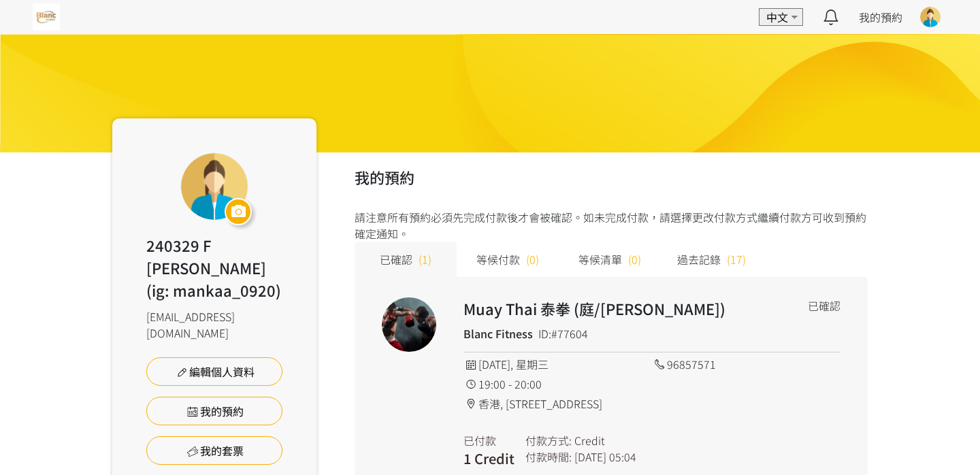
scroll to position [79, 0]
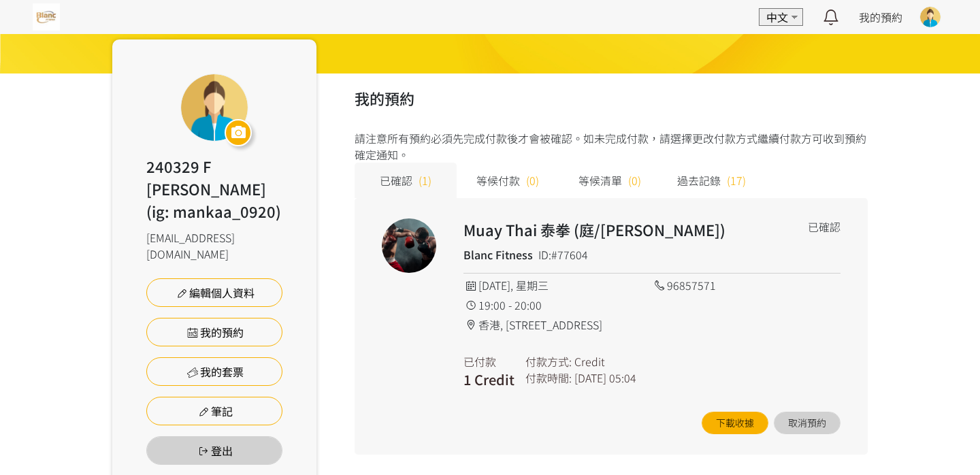
click at [512, 181] on span "等候付款" at bounding box center [498, 180] width 44 height 16
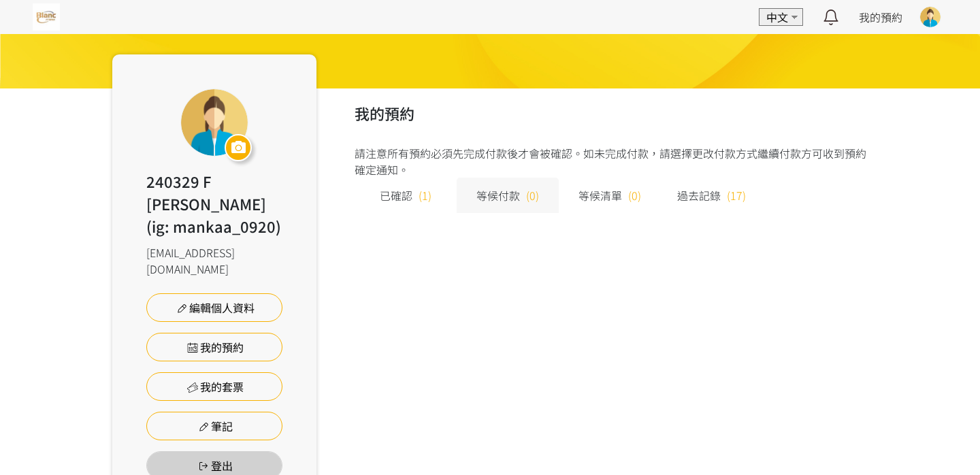
click at [408, 204] on div "已確認 (1)" at bounding box center [405, 195] width 102 height 35
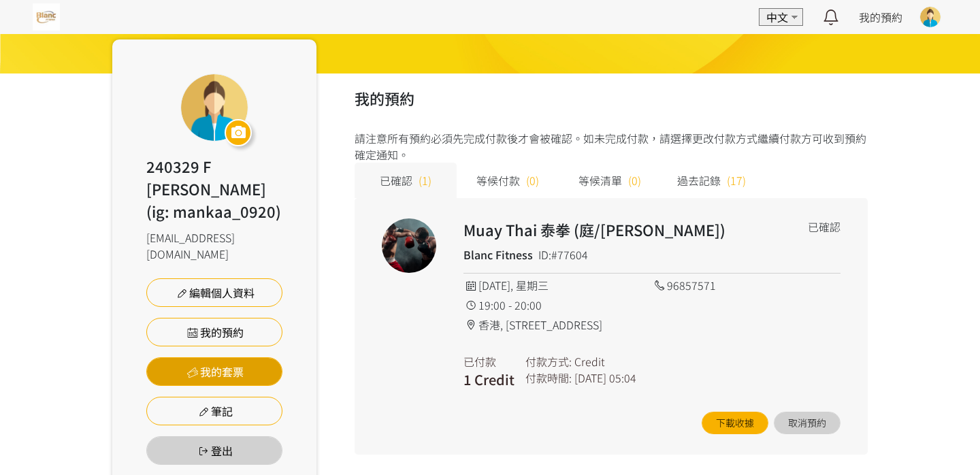
click at [252, 357] on link "我的套票" at bounding box center [214, 371] width 136 height 29
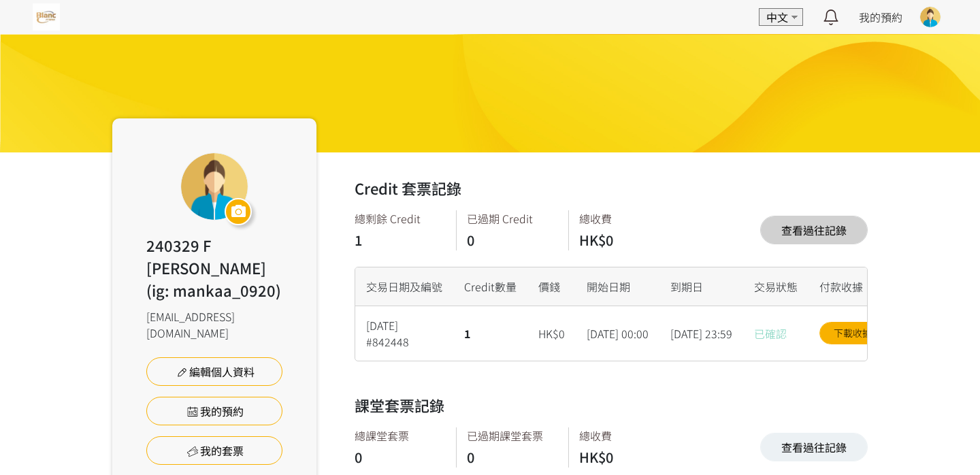
click at [770, 224] on link "查看過往記錄" at bounding box center [813, 230] width 107 height 29
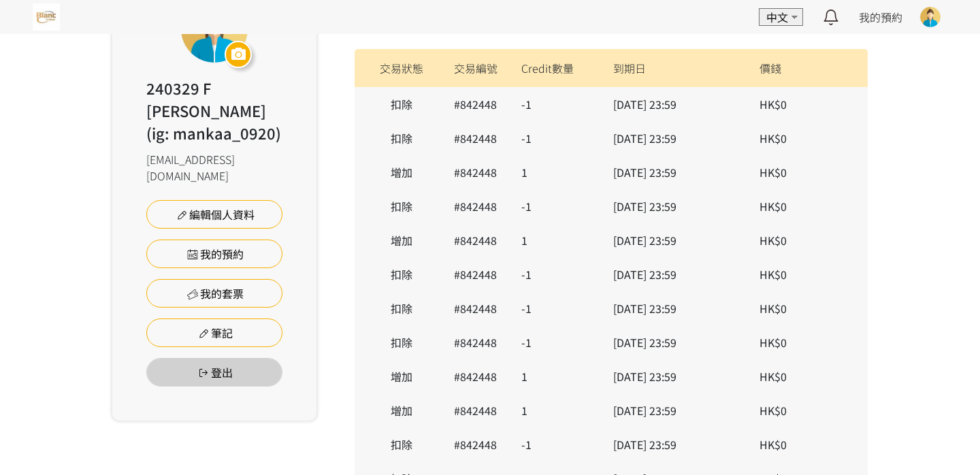
scroll to position [330, 0]
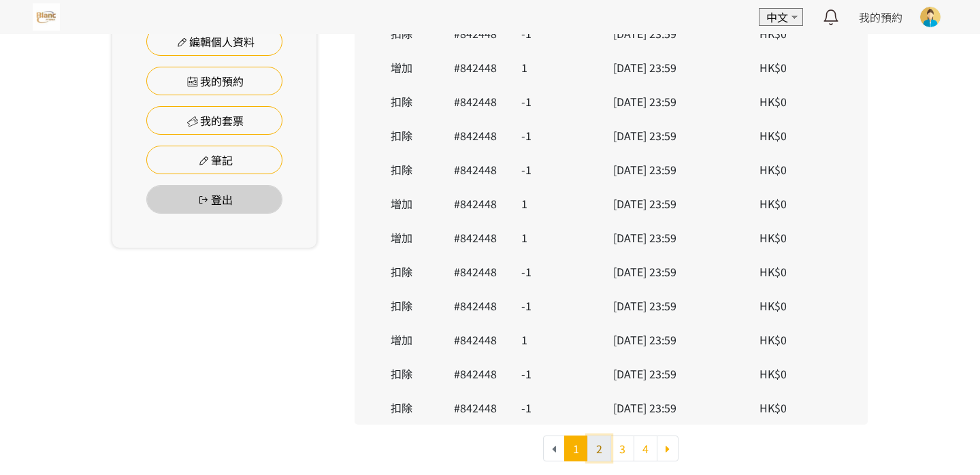
click at [604, 446] on link "2" at bounding box center [599, 448] width 24 height 26
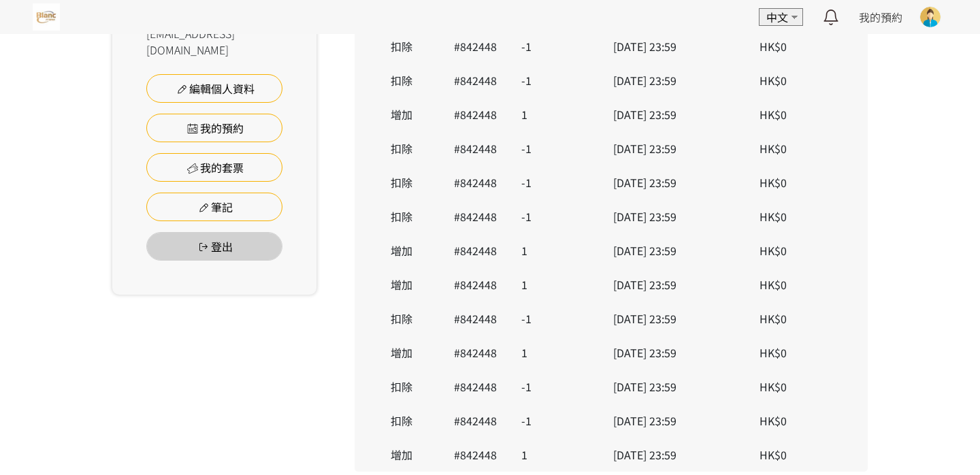
scroll to position [330, 0]
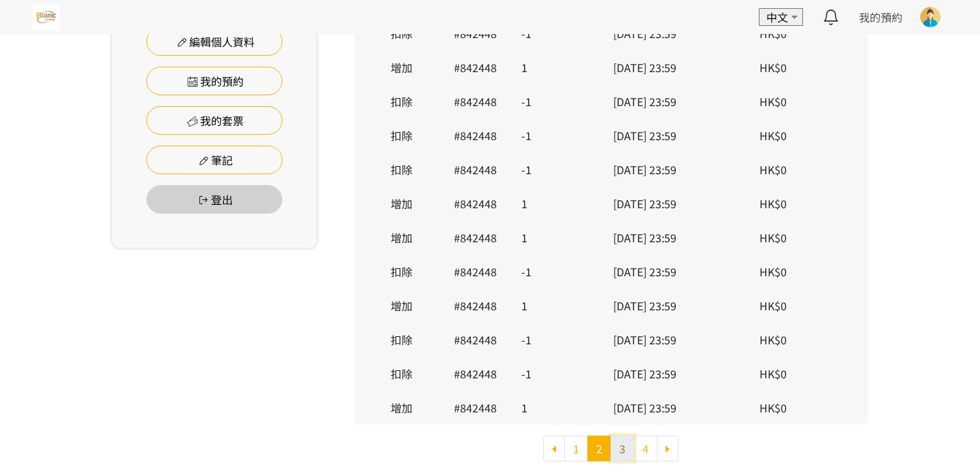
click at [624, 448] on link "3" at bounding box center [622, 448] width 24 height 26
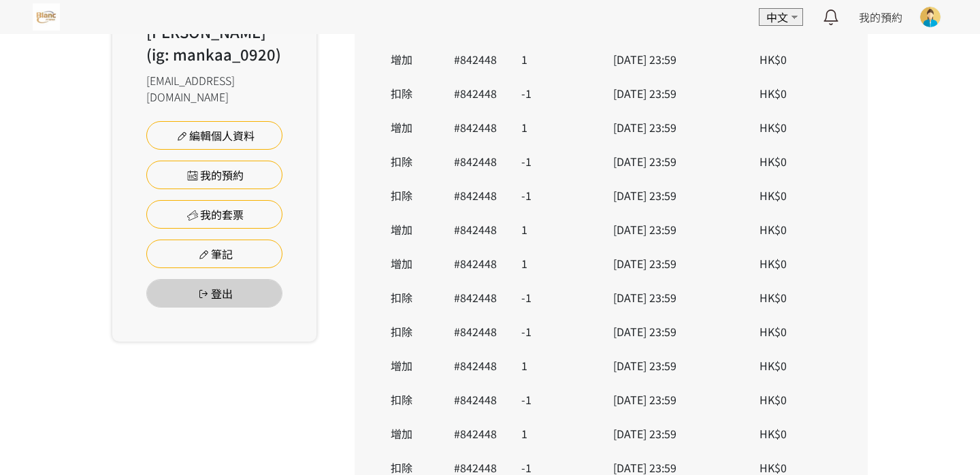
scroll to position [330, 0]
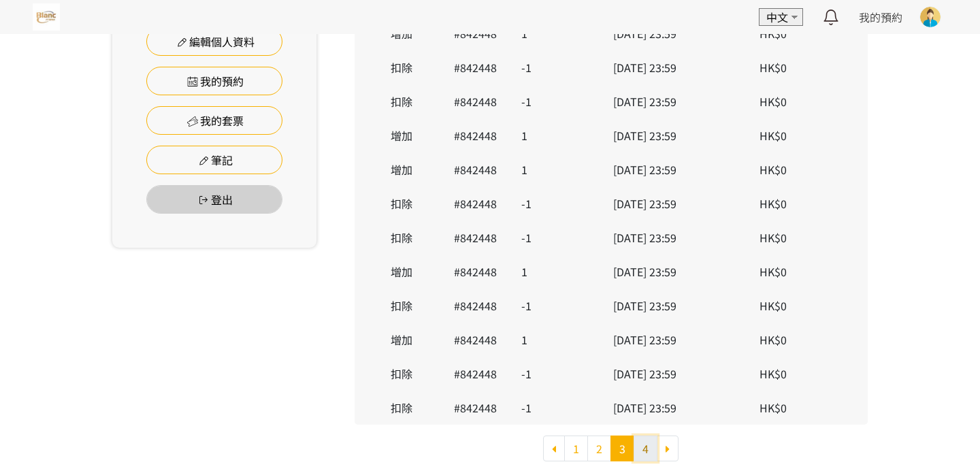
click at [642, 450] on link "4" at bounding box center [645, 448] width 24 height 26
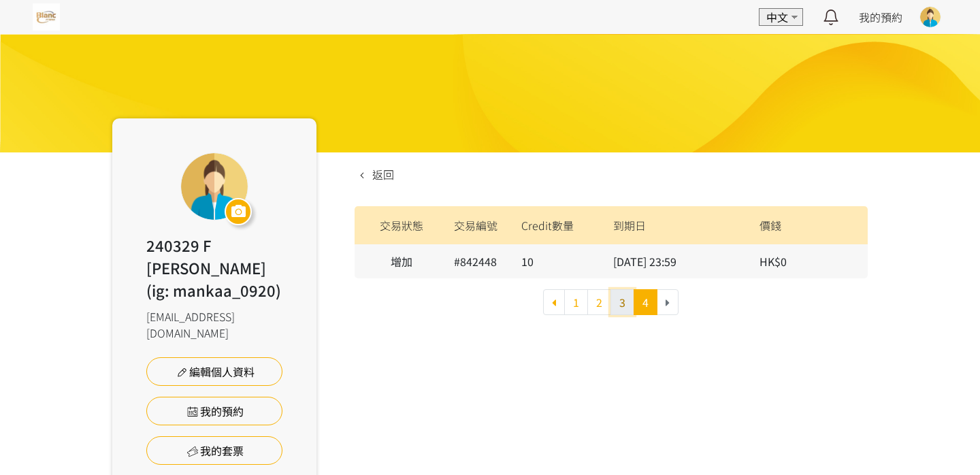
click at [620, 309] on link "3" at bounding box center [622, 302] width 24 height 26
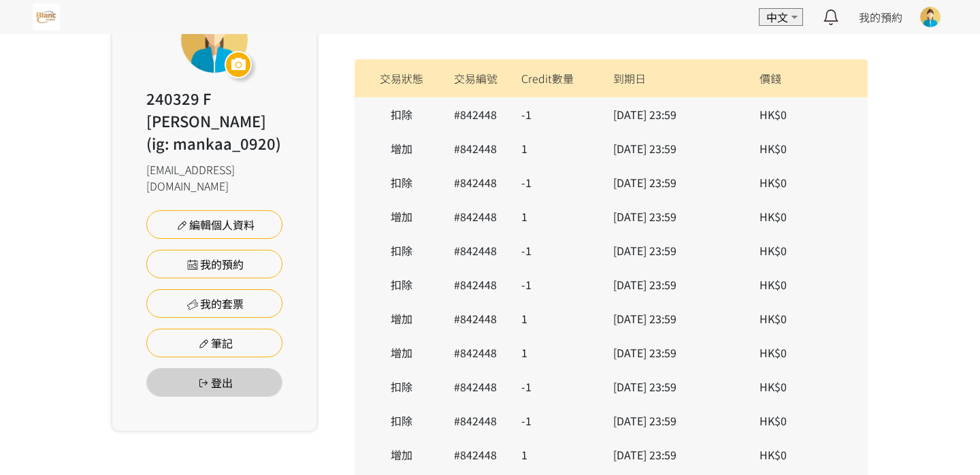
scroll to position [330, 0]
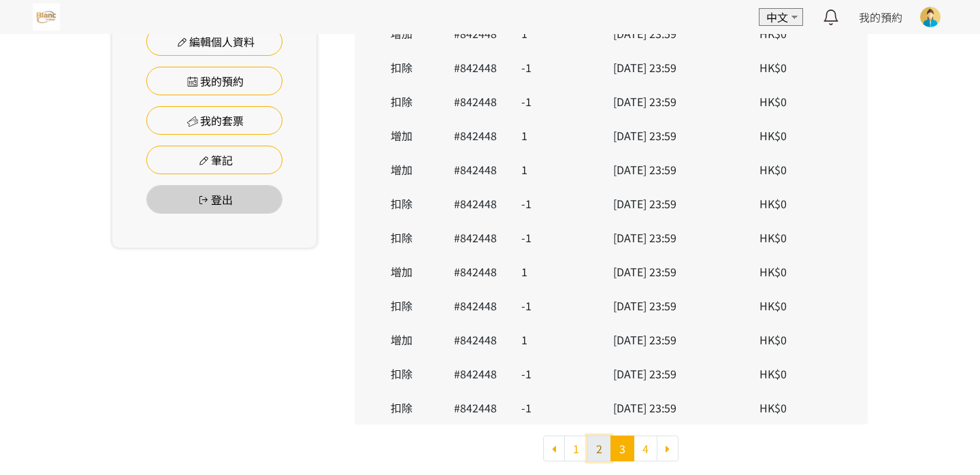
click at [600, 454] on link "2" at bounding box center [599, 448] width 24 height 26
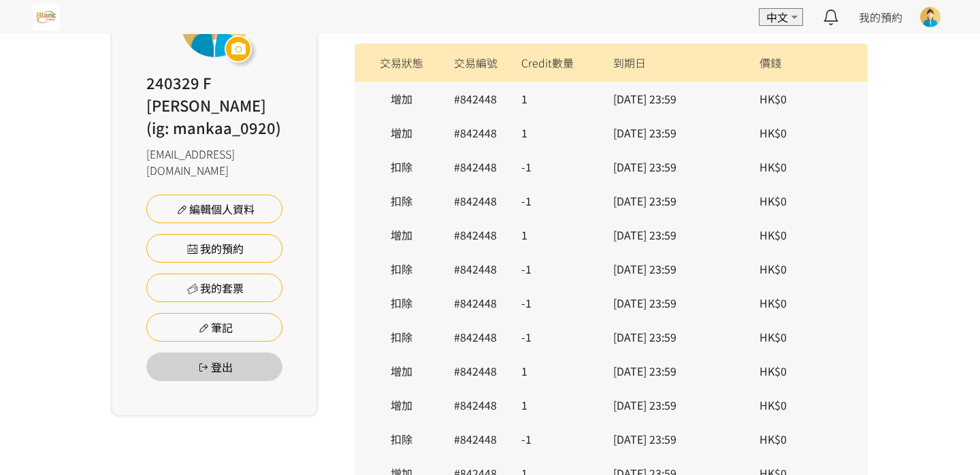
scroll to position [330, 0]
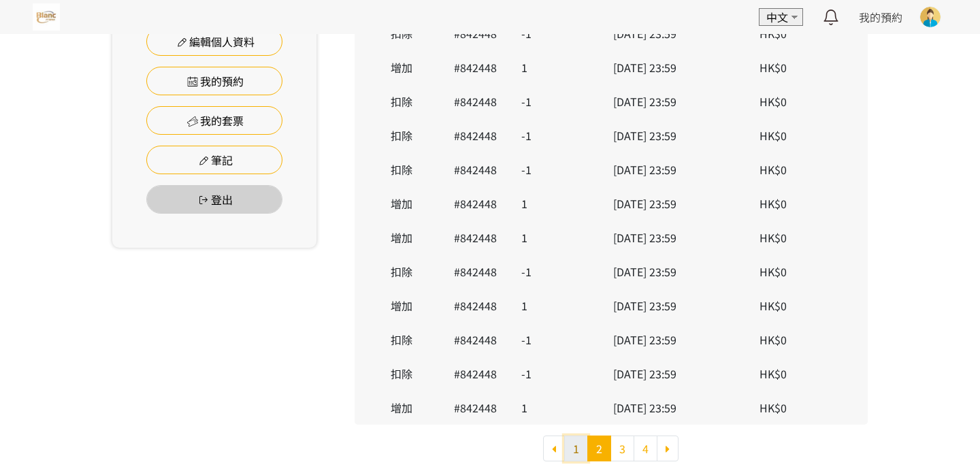
click at [579, 440] on link "1" at bounding box center [576, 448] width 24 height 26
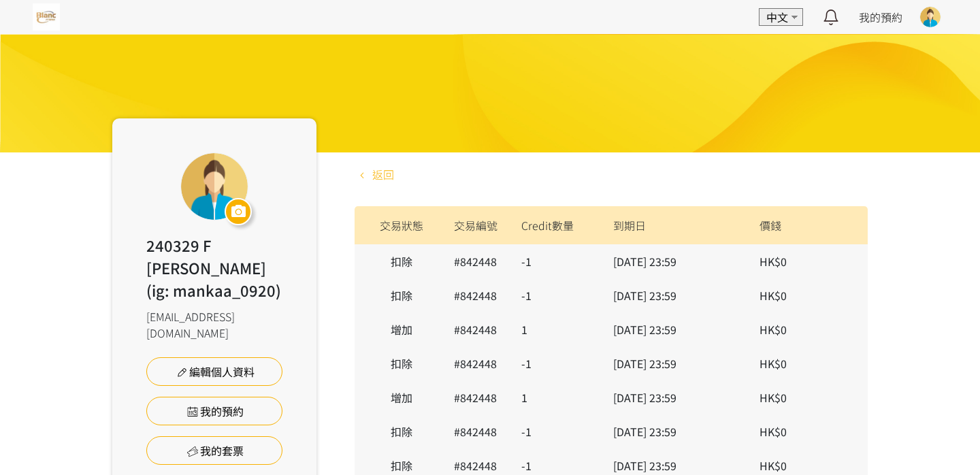
click at [362, 176] on icon at bounding box center [361, 174] width 15 height 11
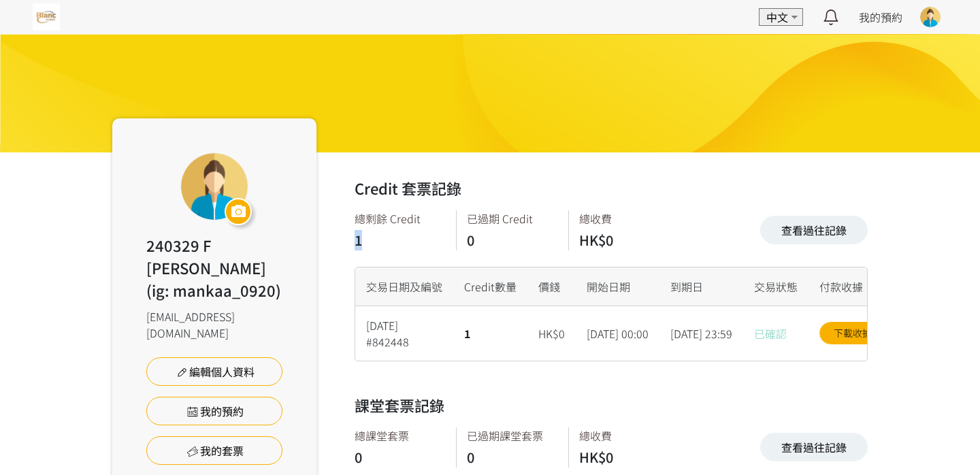
drag, startPoint x: 353, startPoint y: 237, endPoint x: 399, endPoint y: 246, distance: 46.6
click at [399, 246] on div "Credit 套票記錄 查看過往記錄 總剩餘 Credit 1 已過期 Credit 0 總收費 HK$0 查看過往記錄 交易日期及編號 Credit數量 價…" at bounding box center [591, 364] width 551 height 425
click at [412, 245] on div "1" at bounding box center [398, 240] width 88 height 20
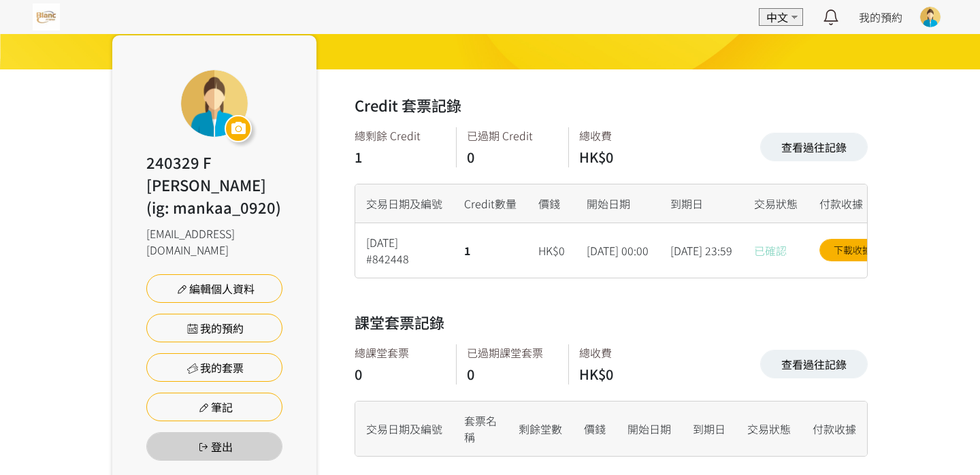
scroll to position [82, 0]
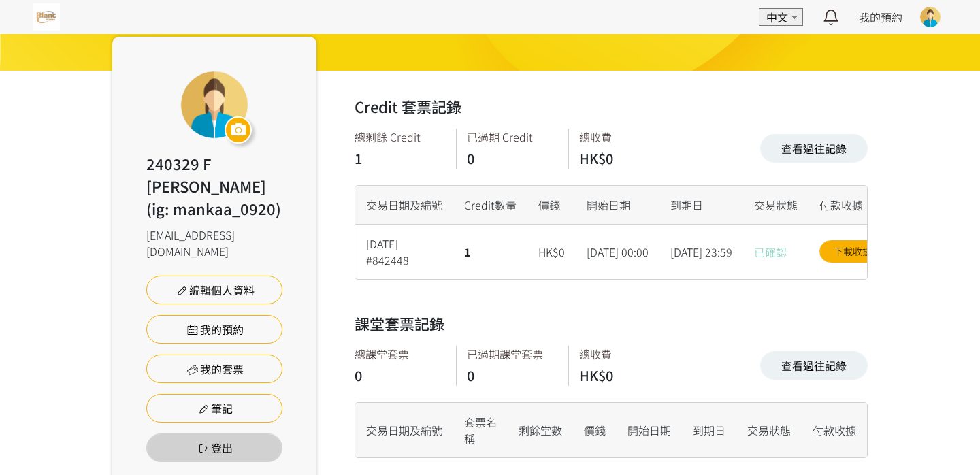
click at [395, 256] on div "2024/08/15 #842448" at bounding box center [404, 251] width 98 height 54
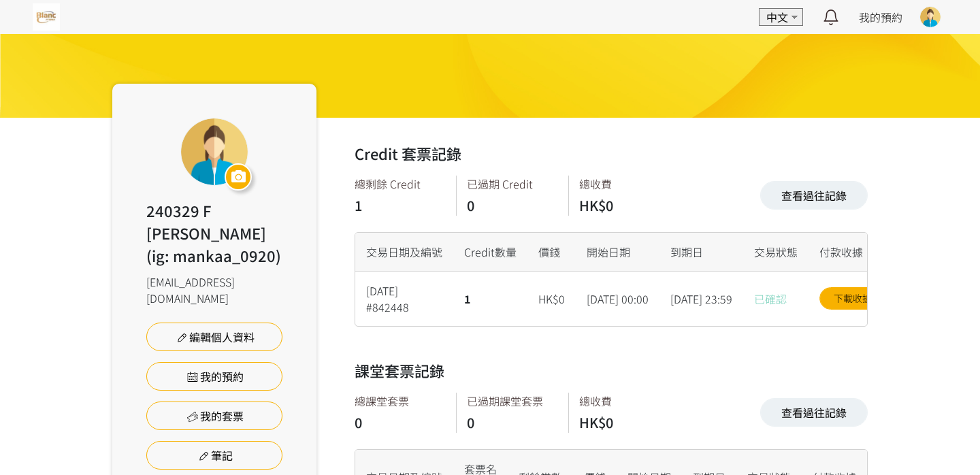
scroll to position [0, 0]
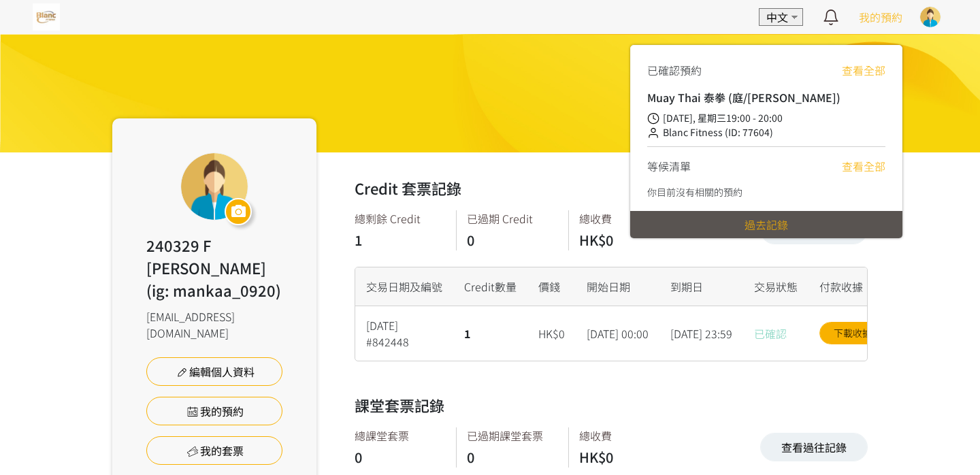
click at [772, 106] on div "Muay Thai 泰拳 (庭/Nick) 2025/08/13, 星期三19:00 - 20:00 Blanc Fitness (ID: 77604)" at bounding box center [766, 118] width 238 height 58
click at [874, 65] on link "查看全部" at bounding box center [863, 70] width 44 height 16
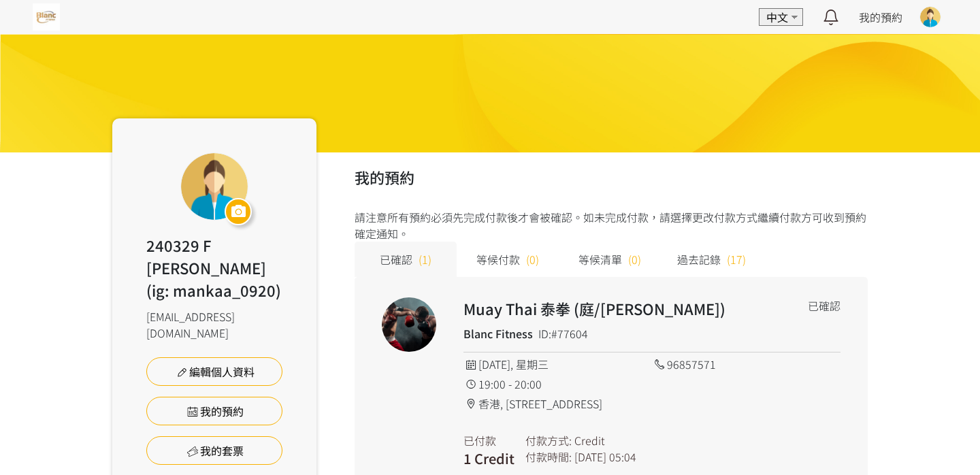
click at [41, 24] on img at bounding box center [46, 16] width 27 height 27
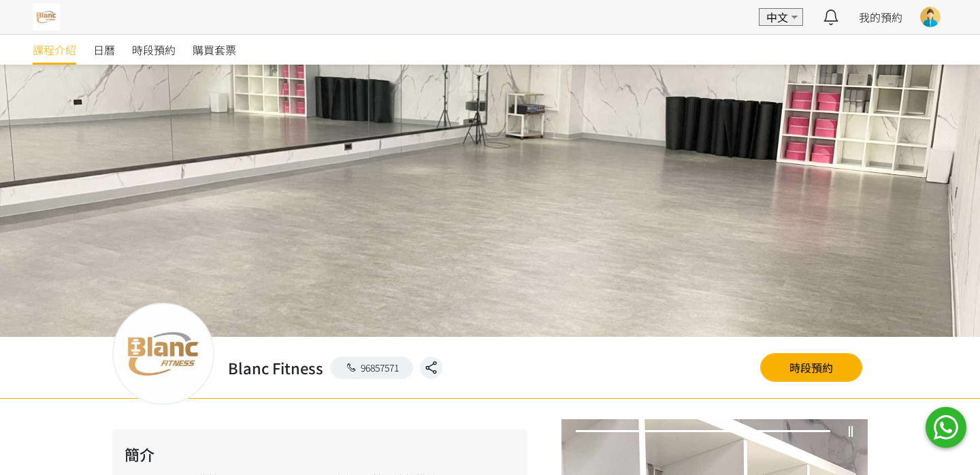
scroll to position [250, 0]
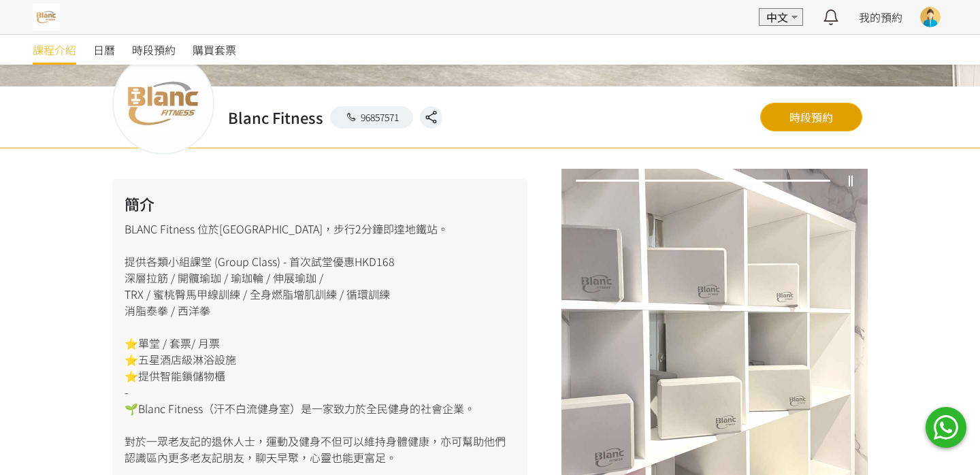
click at [763, 108] on link "時段預約" at bounding box center [811, 117] width 102 height 29
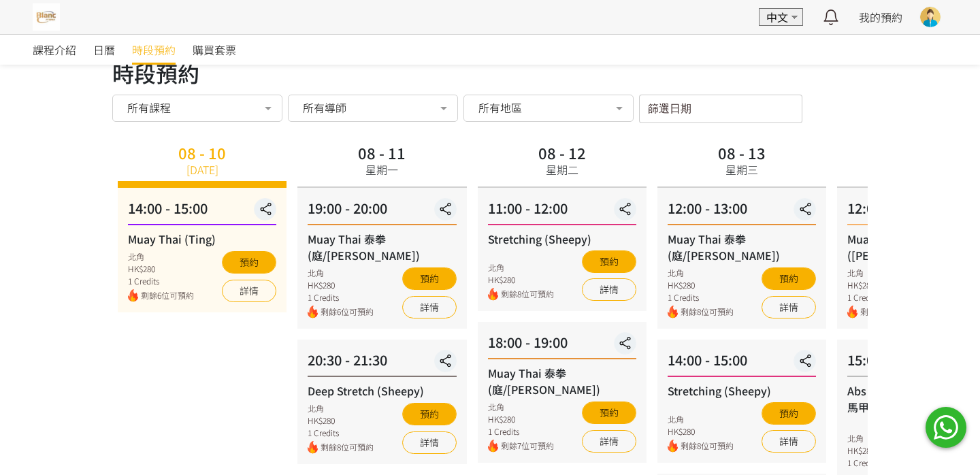
scroll to position [22, 0]
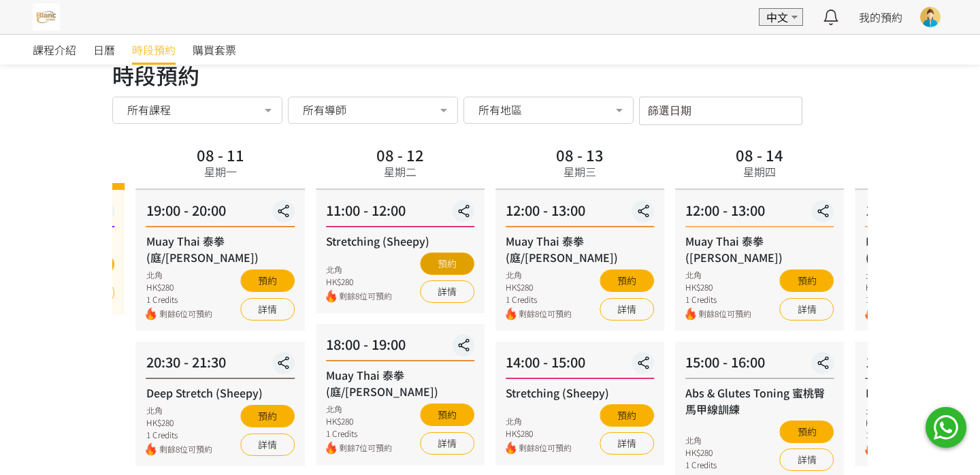
drag, startPoint x: 584, startPoint y: 253, endPoint x: 422, endPoint y: 252, distance: 161.9
click at [422, 252] on button "預約" at bounding box center [447, 263] width 54 height 22
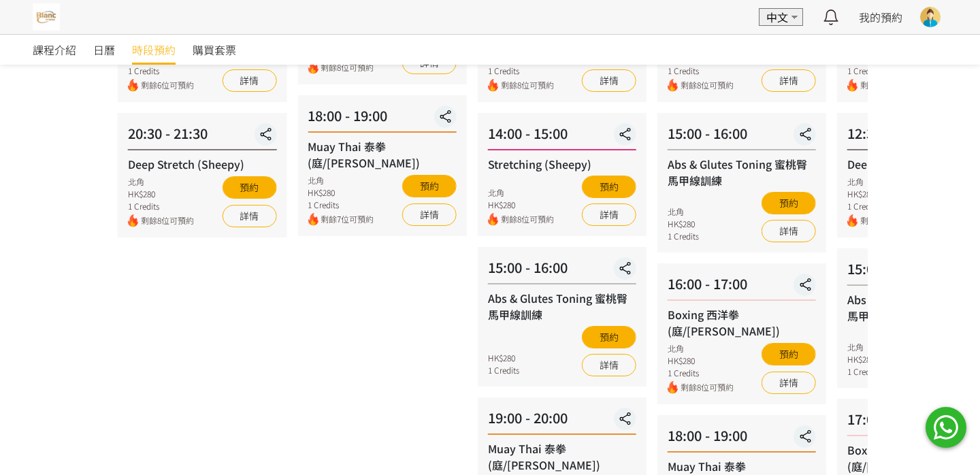
scroll to position [305, 0]
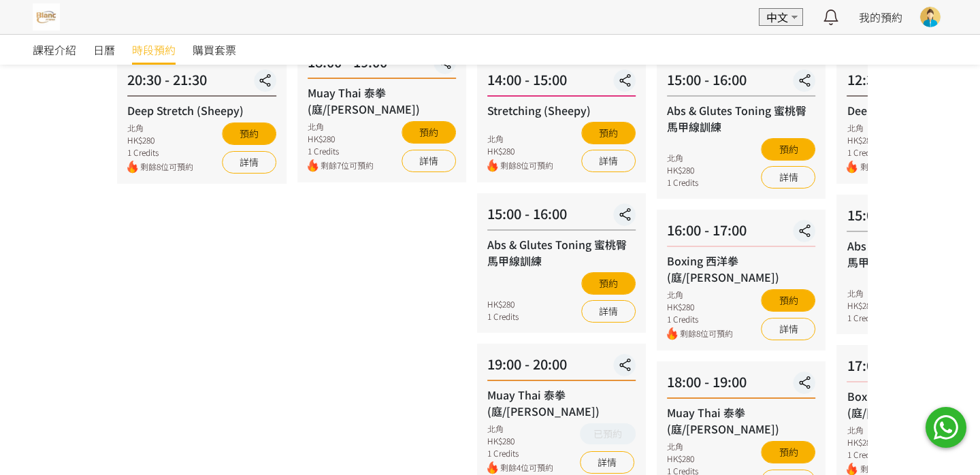
click at [412, 133] on div "08 - 12 星期二 11:00 - 12:00 Stretching (Sheepy) 北角 HK$280 剩餘8位可預約 預約 詳情 18:00 - 1…" at bounding box center [382, 323] width 180 height 928
click at [559, 239] on div "08 - 13 星期三 12:00 - 13:00 Muay Thai 泰拳 (庭/Nick) 北角 HK$280 1 Credits 剩餘8位可預約 預約 …" at bounding box center [561, 323] width 180 height 928
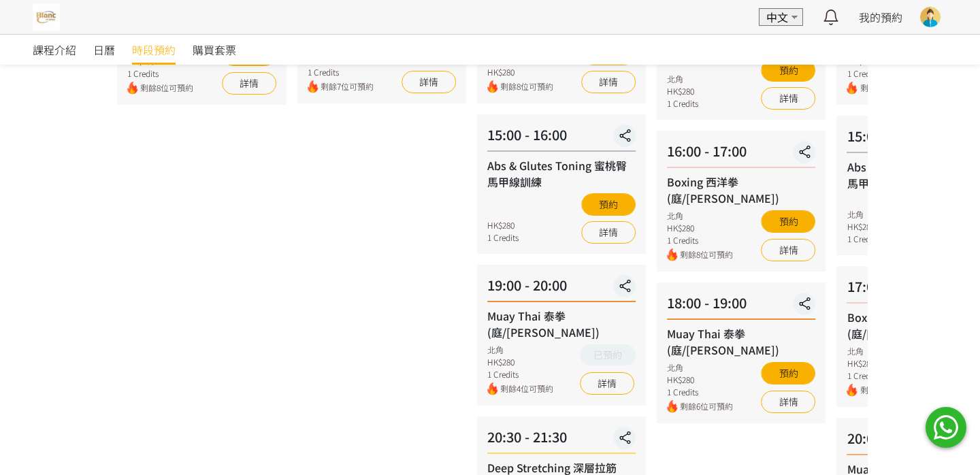
scroll to position [384, 0]
